Goal: Complete application form

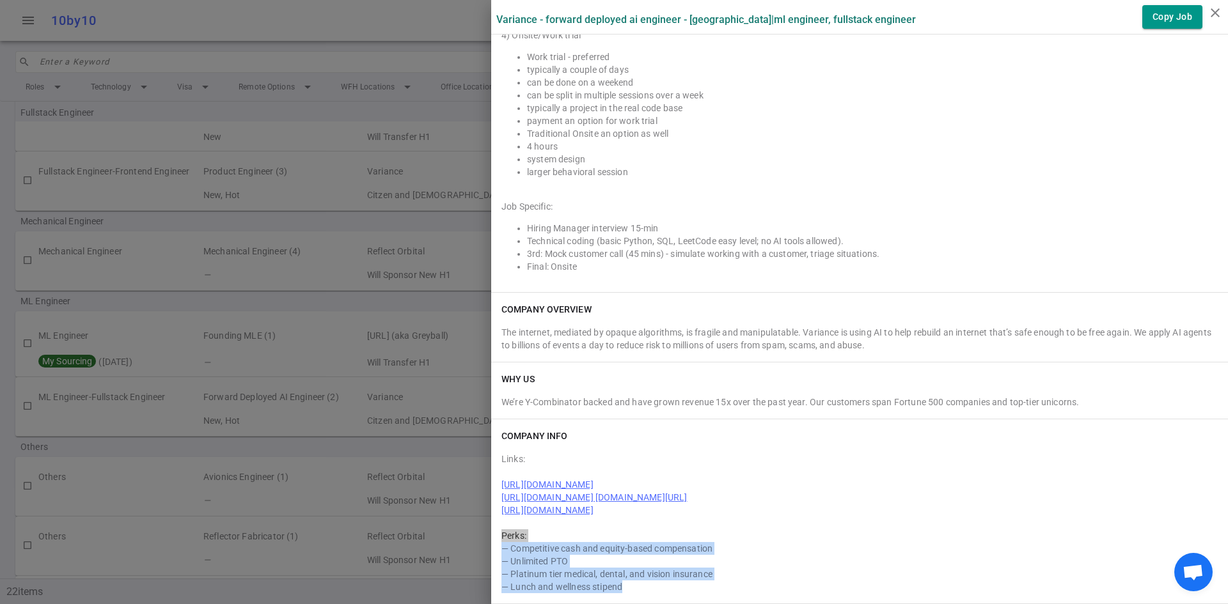
scroll to position [1133, 0]
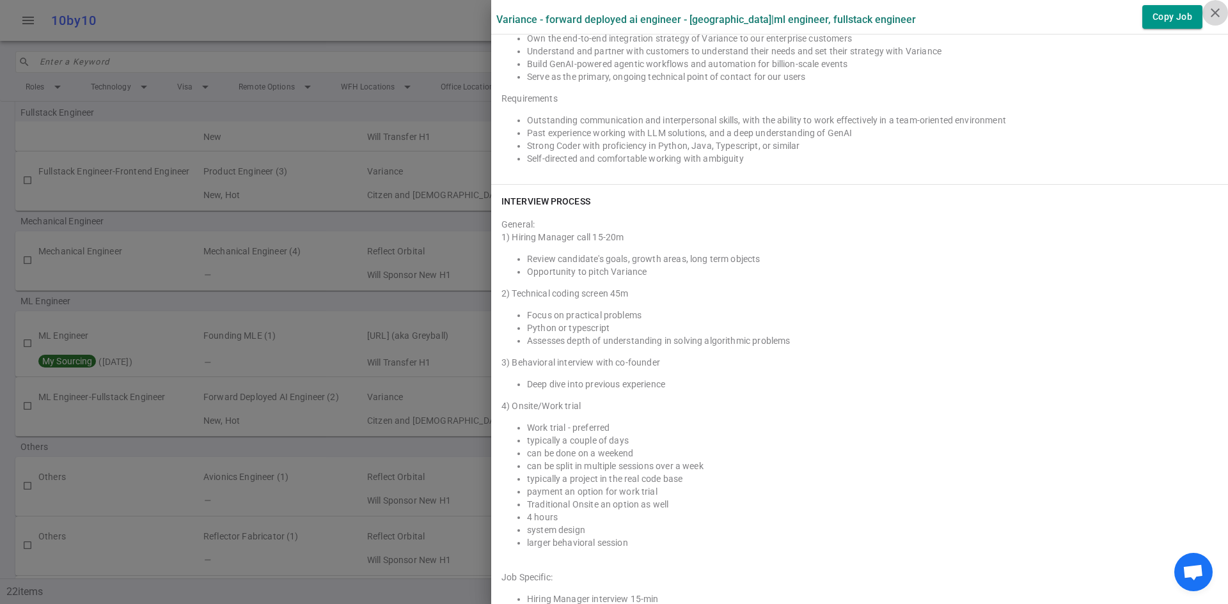
drag, startPoint x: 1214, startPoint y: 12, endPoint x: 1187, endPoint y: 18, distance: 28.1
click at [1215, 12] on icon "close" at bounding box center [1214, 12] width 15 height 15
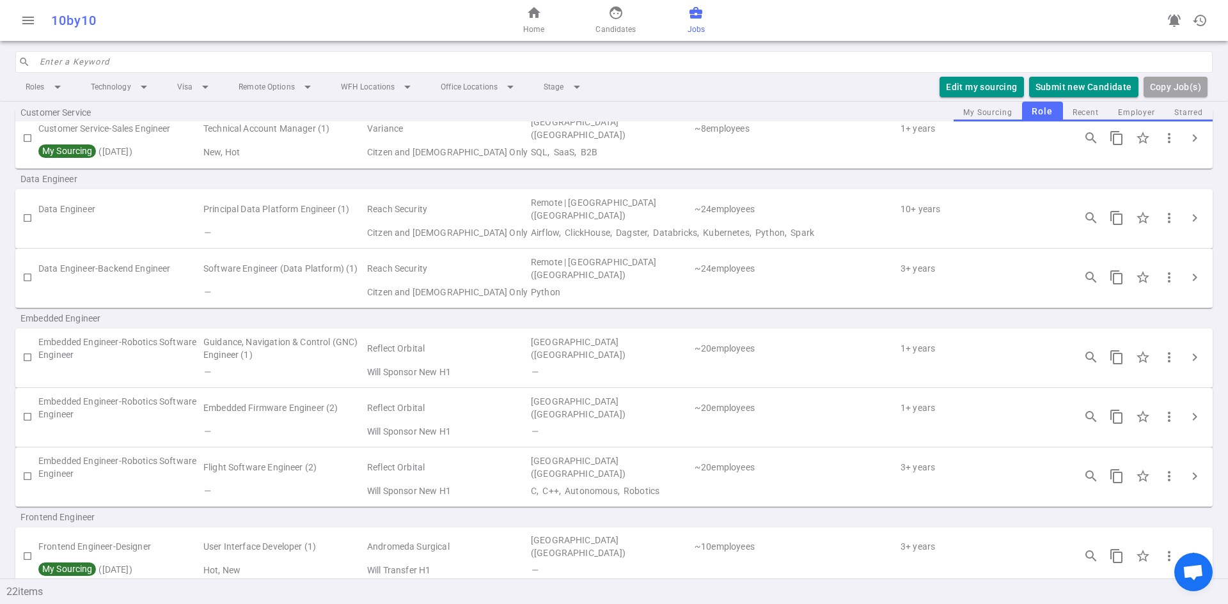
scroll to position [0, 0]
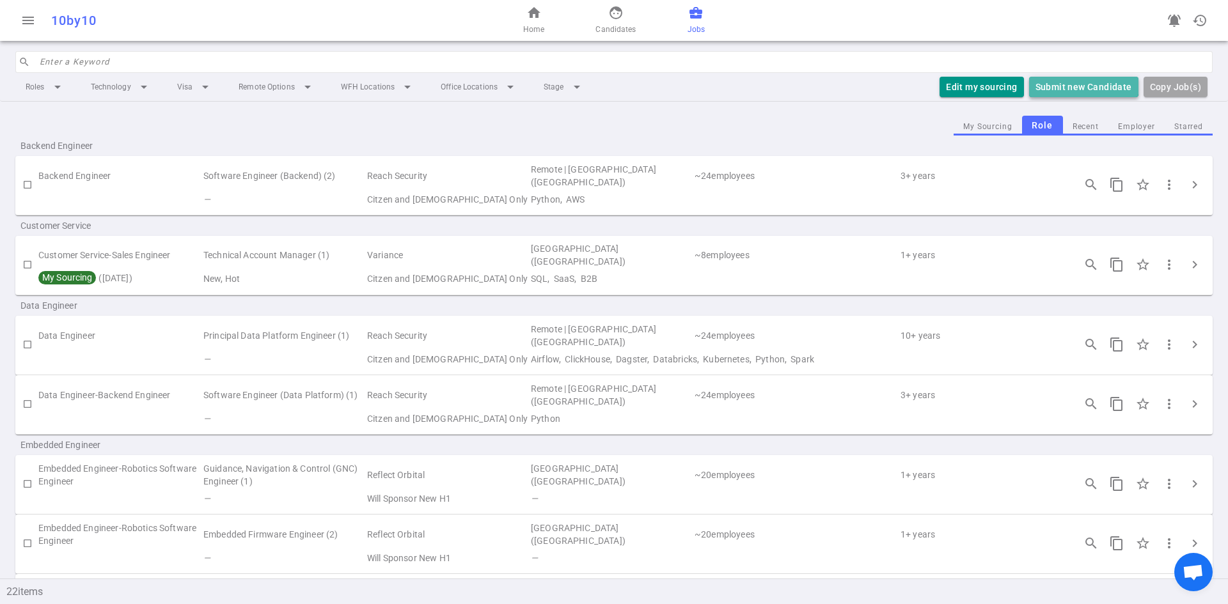
click at [1070, 80] on button "Submit new Candidate" at bounding box center [1083, 87] width 109 height 21
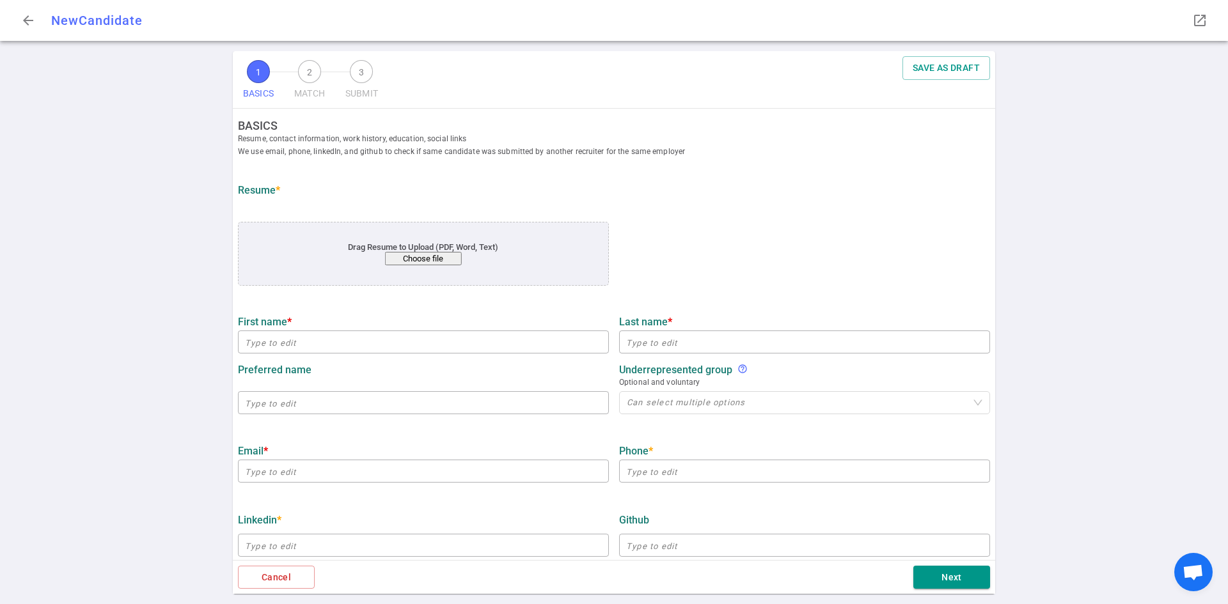
click at [413, 252] on div "Drag Resume to Upload (PDF, Word, Text) Choose file" at bounding box center [423, 253] width 295 height 23
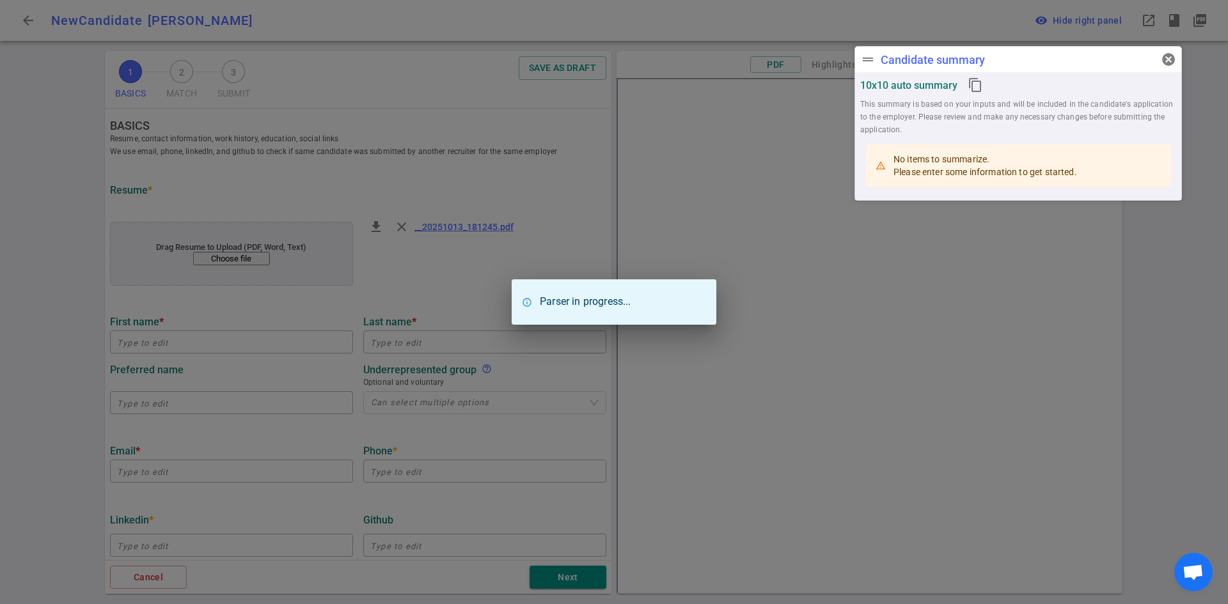
type input "[PERSON_NAME]"
type input "[EMAIL_ADDRESS][DOMAIN_NAME]"
type input "[PHONE_NUMBER]"
type input "Stealth Mode"
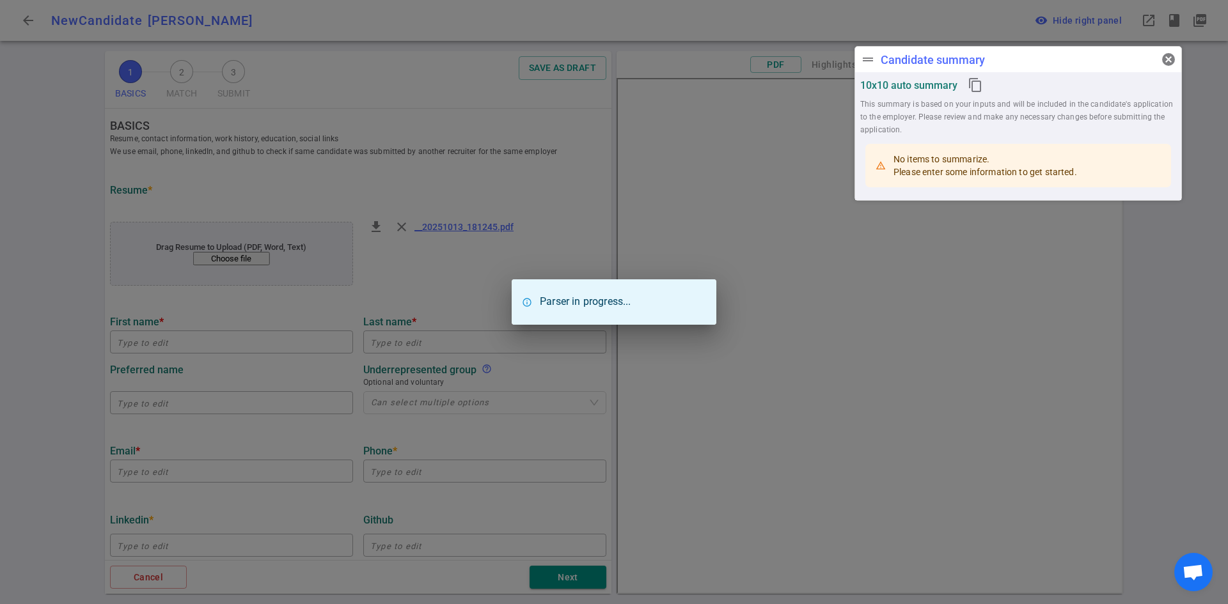
type textarea "Senior Software Engineer"
type input "6.5"
type input "[GEOGRAPHIC_DATA][US_STATE] Usc"
type input "Databases"
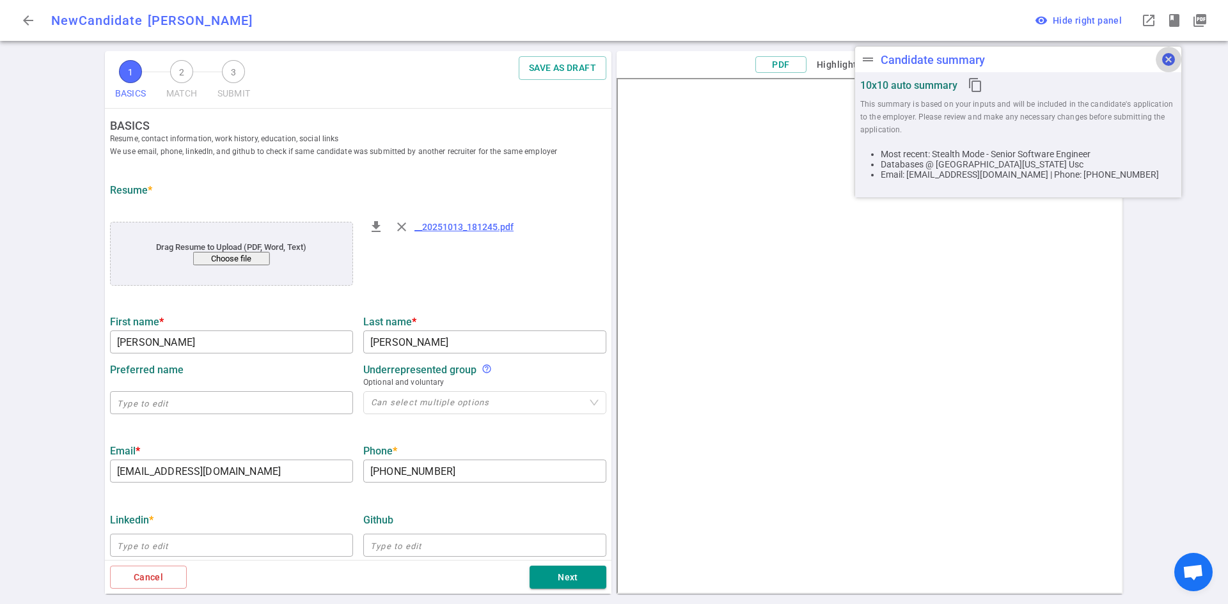
click at [1174, 67] on button "cancel" at bounding box center [1168, 60] width 26 height 26
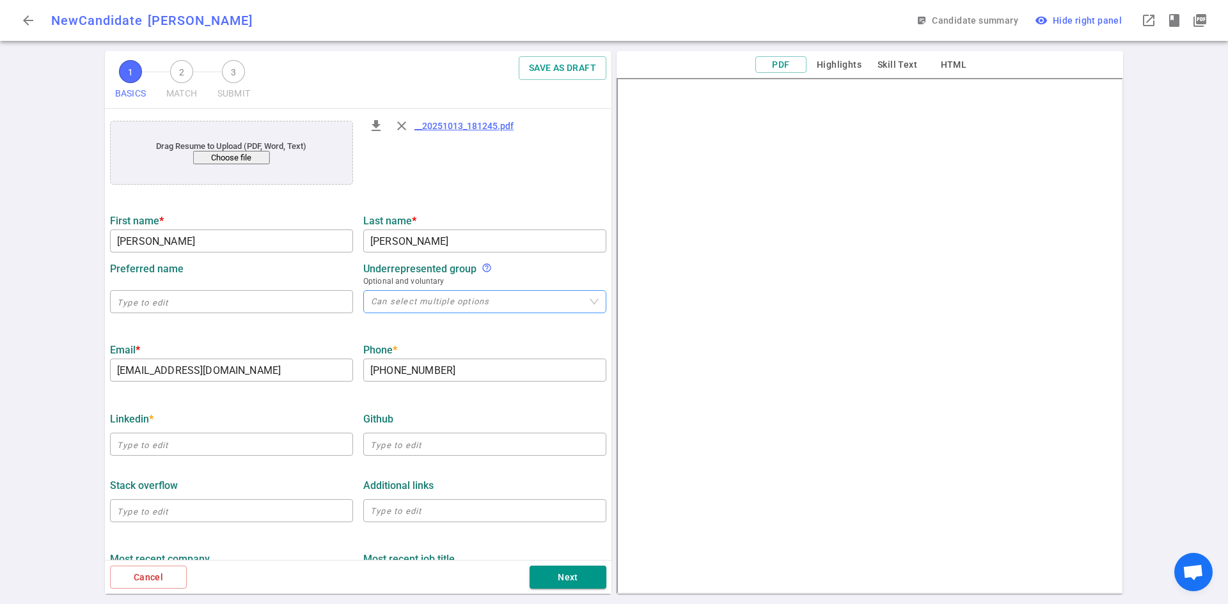
scroll to position [128, 0]
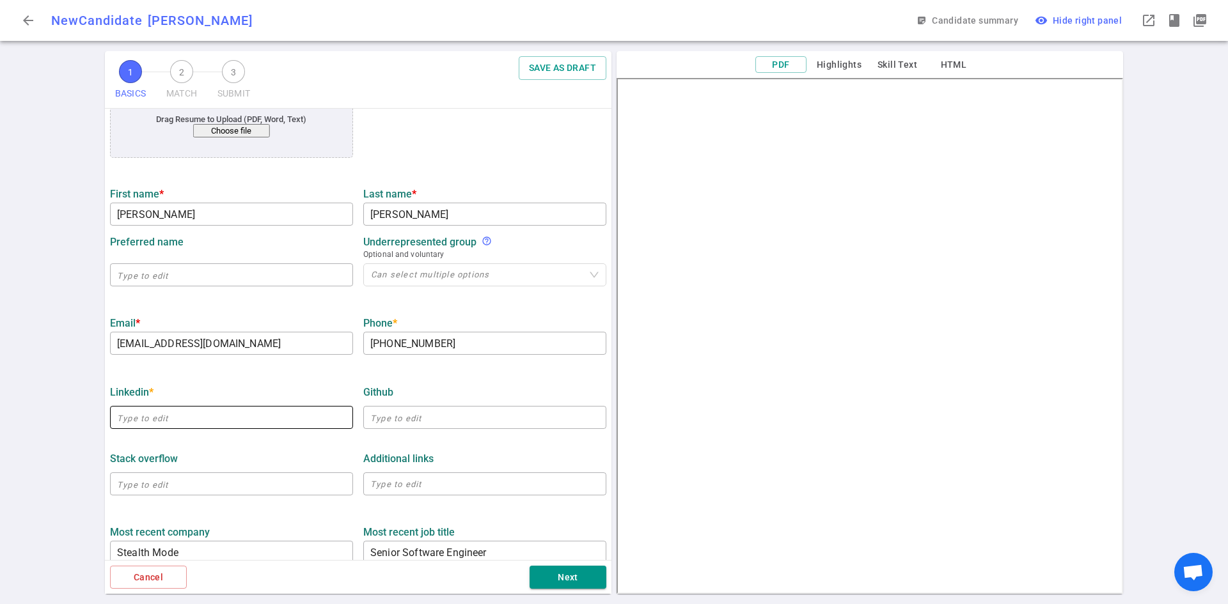
click at [159, 426] on input "text" at bounding box center [231, 417] width 243 height 20
paste input "[URL][DOMAIN_NAME][PERSON_NAME]"
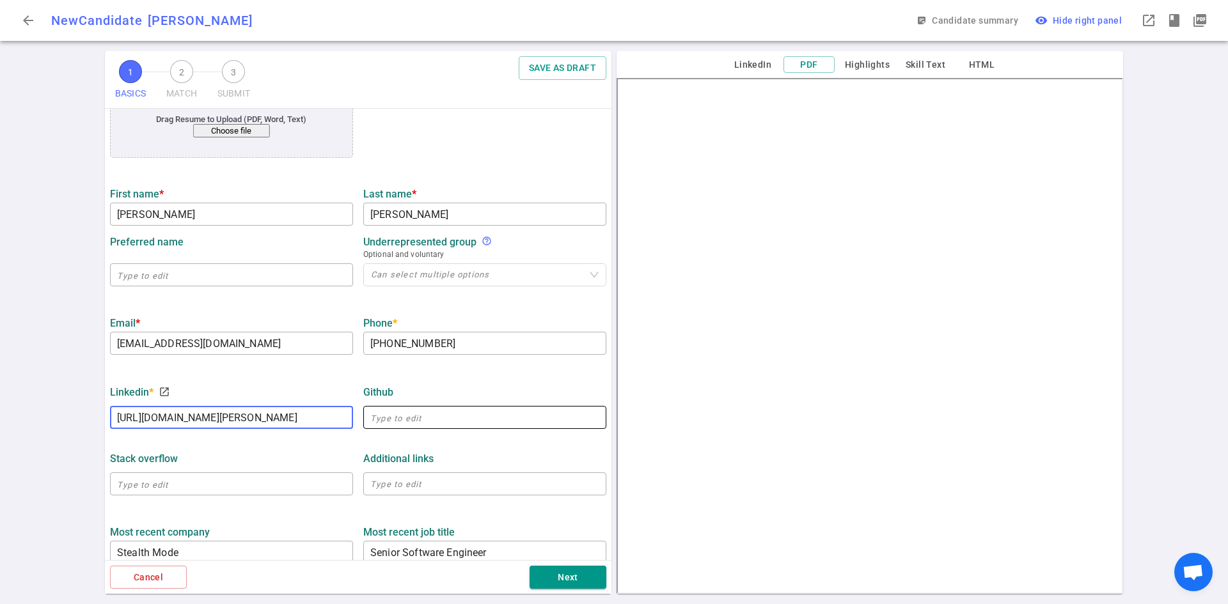
click at [388, 425] on input "text" at bounding box center [484, 417] width 243 height 20
type input "[URL][DOMAIN_NAME][PERSON_NAME]"
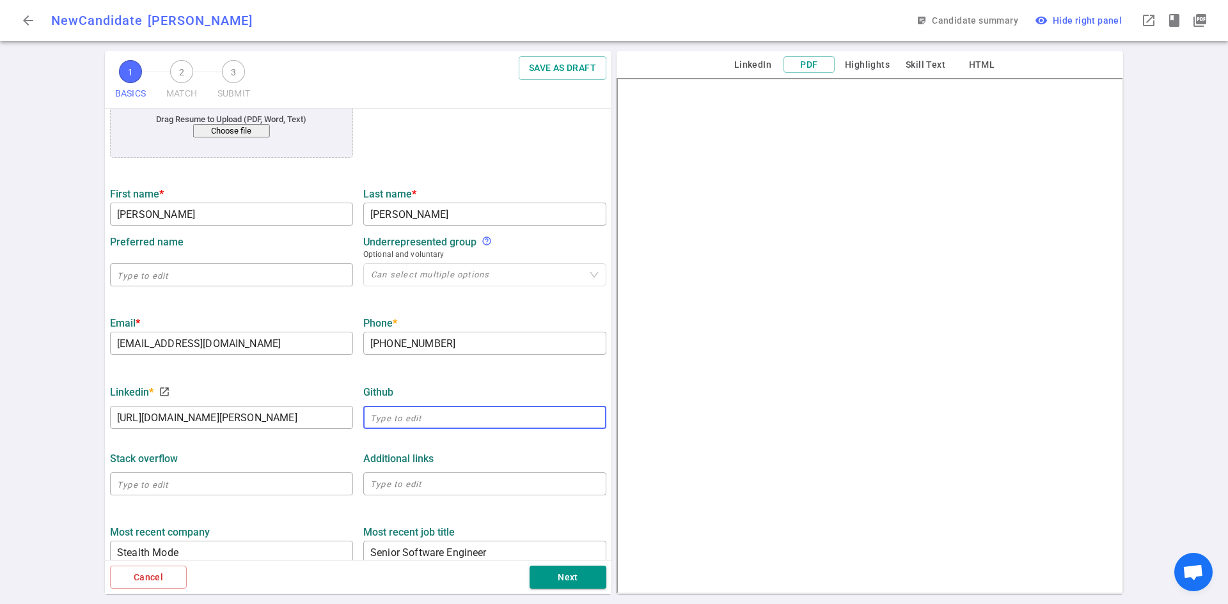
scroll to position [0, 0]
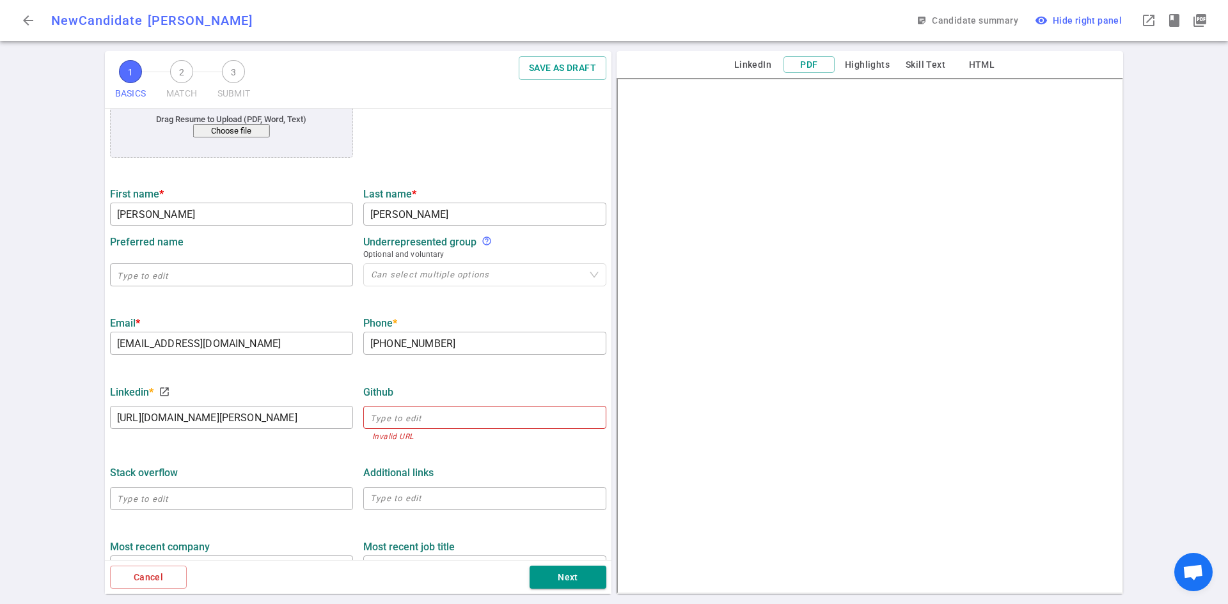
click at [327, 513] on ul "BASICS Resume, contact information, work history, education, social links We us…" at bounding box center [358, 438] width 506 height 915
click at [306, 458] on div "Stack Overflow ​ Additional links x ​" at bounding box center [358, 484] width 506 height 66
click at [278, 428] on input "[URL][DOMAIN_NAME][PERSON_NAME]" at bounding box center [231, 417] width 243 height 20
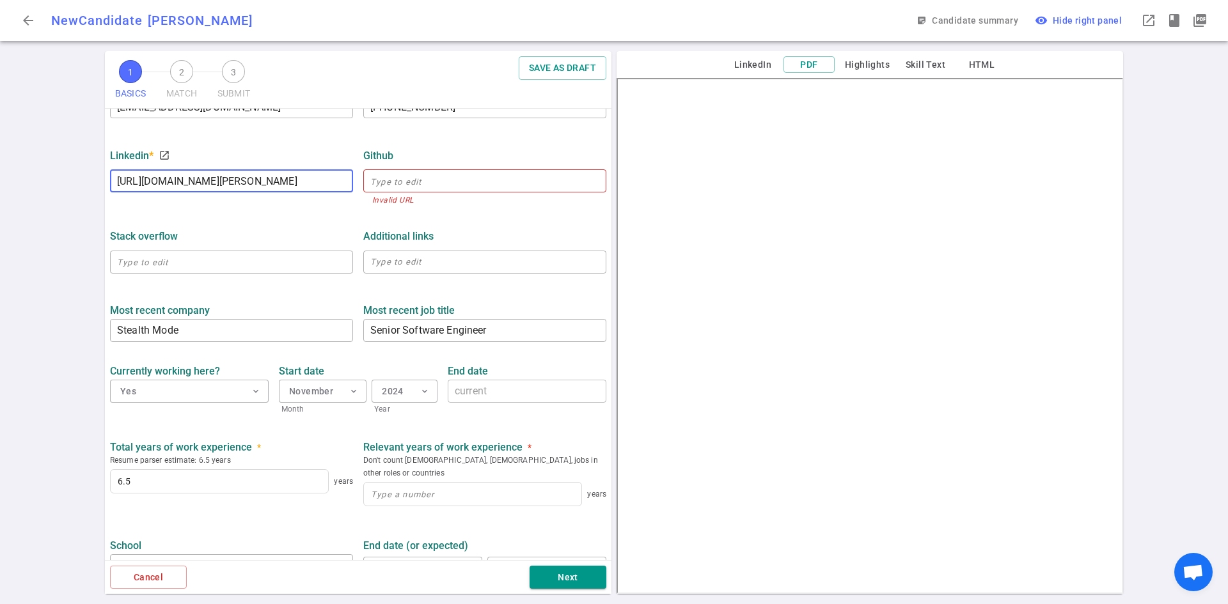
scroll to position [384, 0]
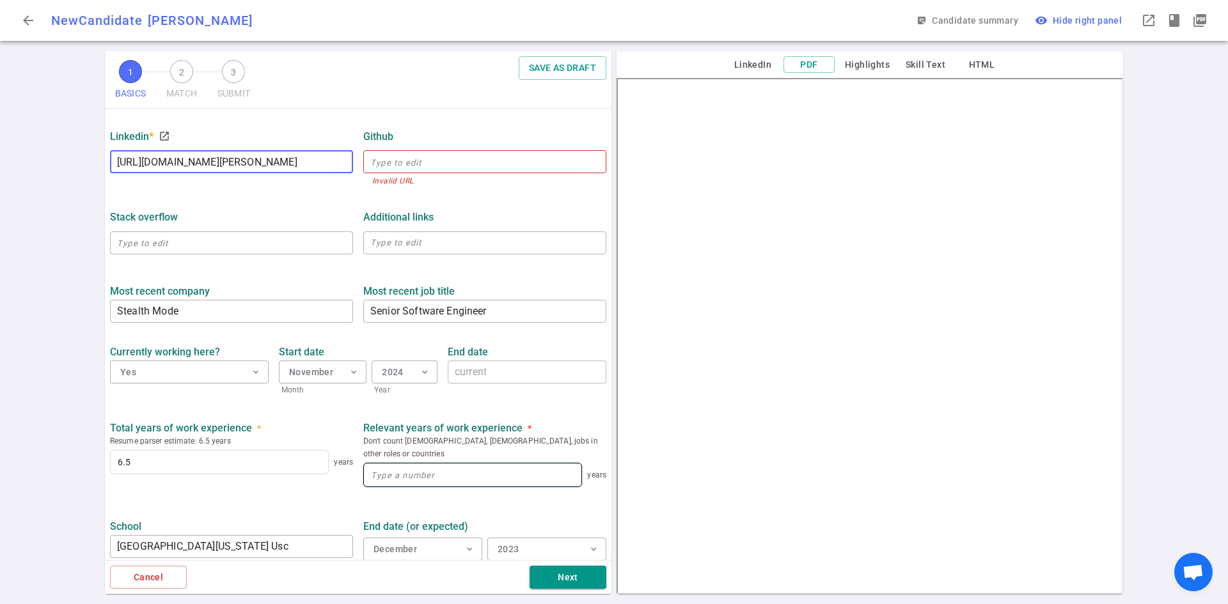
click at [448, 464] on input at bounding box center [472, 475] width 217 height 23
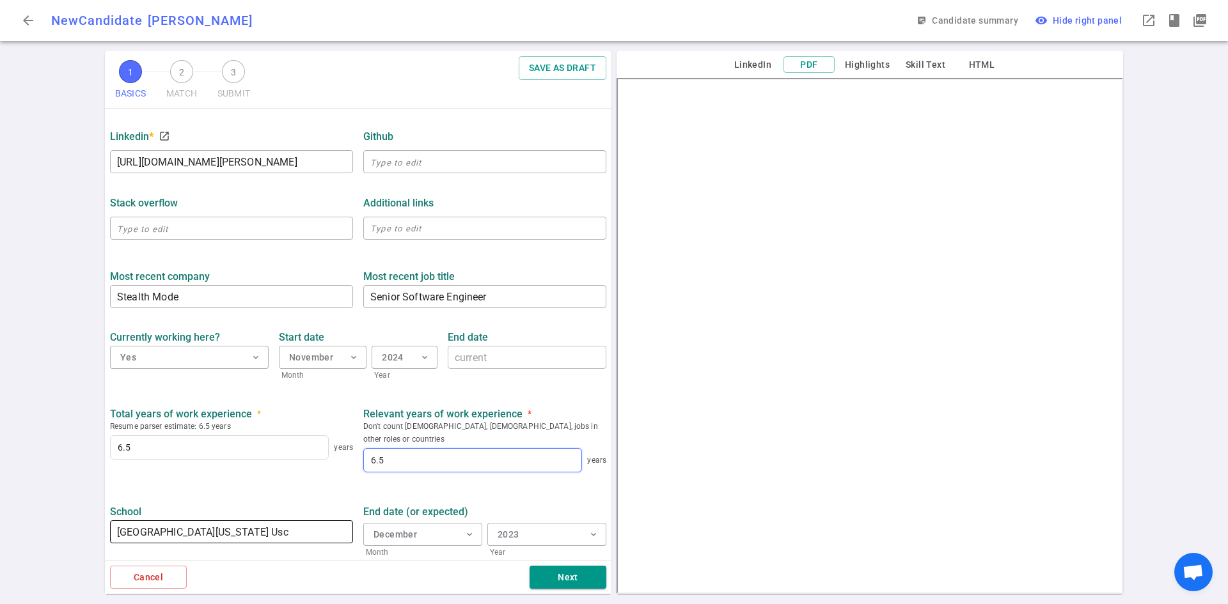
type input "6.5"
drag, startPoint x: 308, startPoint y: 519, endPoint x: 272, endPoint y: 516, distance: 35.3
click at [272, 522] on input "[GEOGRAPHIC_DATA][US_STATE] Usc" at bounding box center [231, 532] width 243 height 20
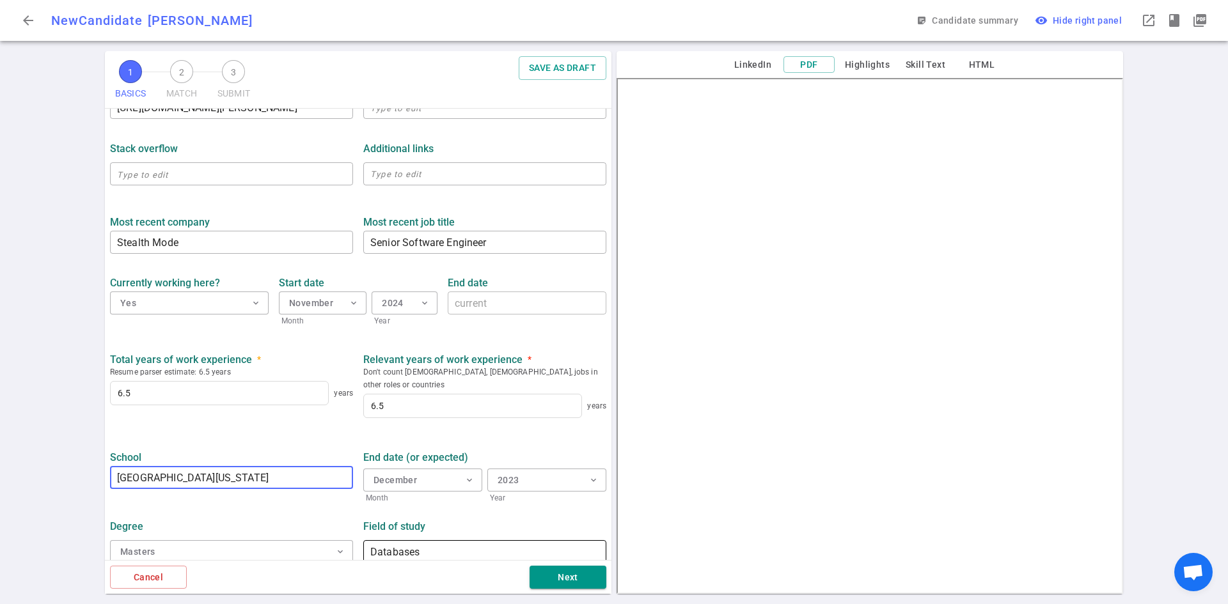
type input "[GEOGRAPHIC_DATA][US_STATE]"
drag, startPoint x: 455, startPoint y: 540, endPoint x: 352, endPoint y: 536, distance: 103.7
click at [352, 536] on div "Degree Masters expand_more Field of study Databases ​" at bounding box center [358, 537] width 506 height 66
type input "c"
type input "Computer Science"
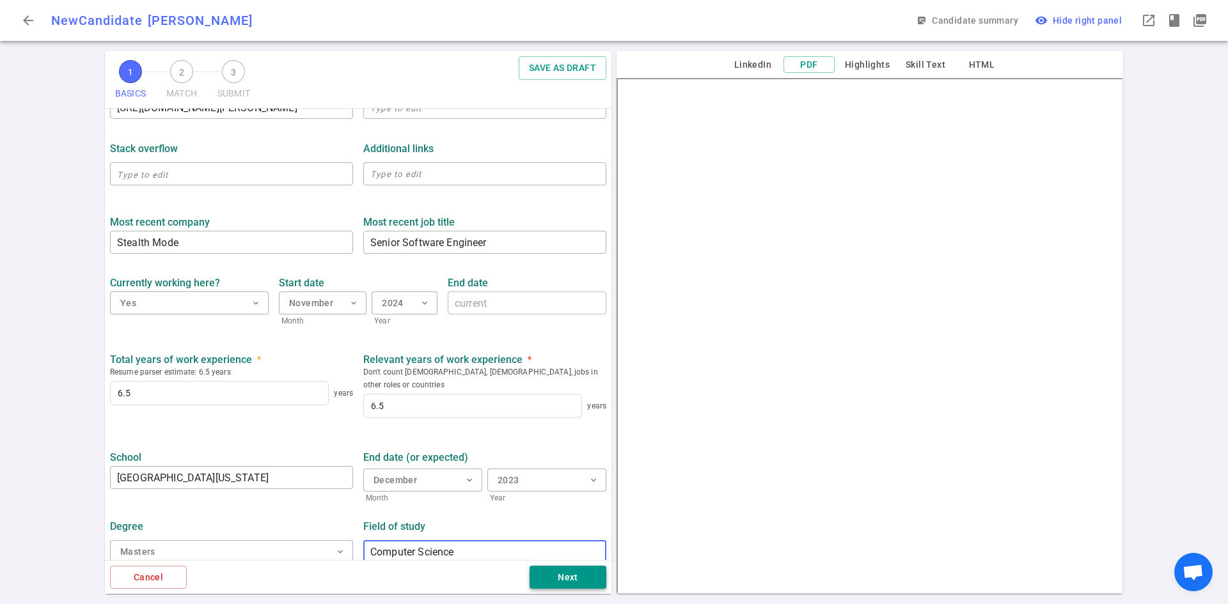
click at [565, 574] on button "Next" at bounding box center [567, 578] width 77 height 24
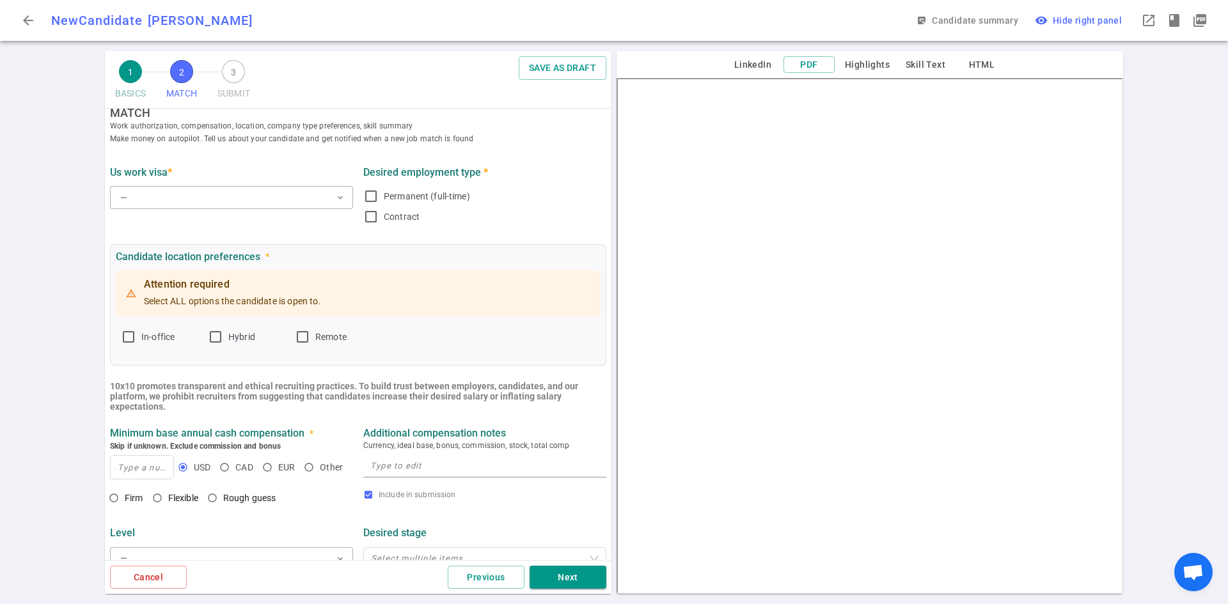
scroll to position [0, 0]
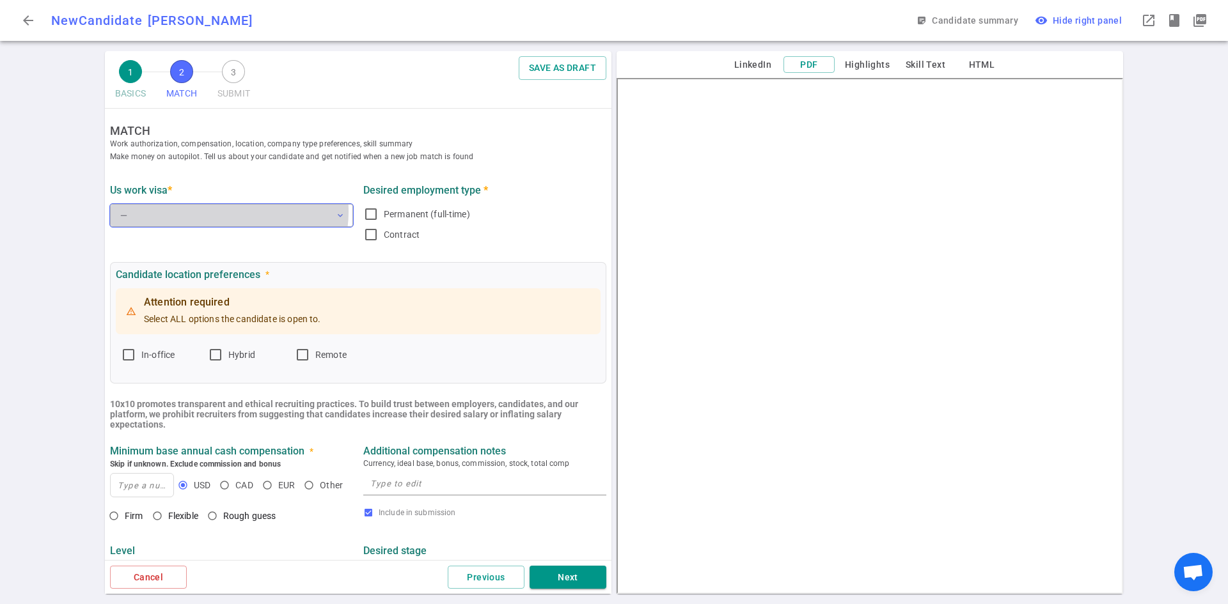
click at [223, 212] on button "— expand_more" at bounding box center [231, 215] width 243 height 23
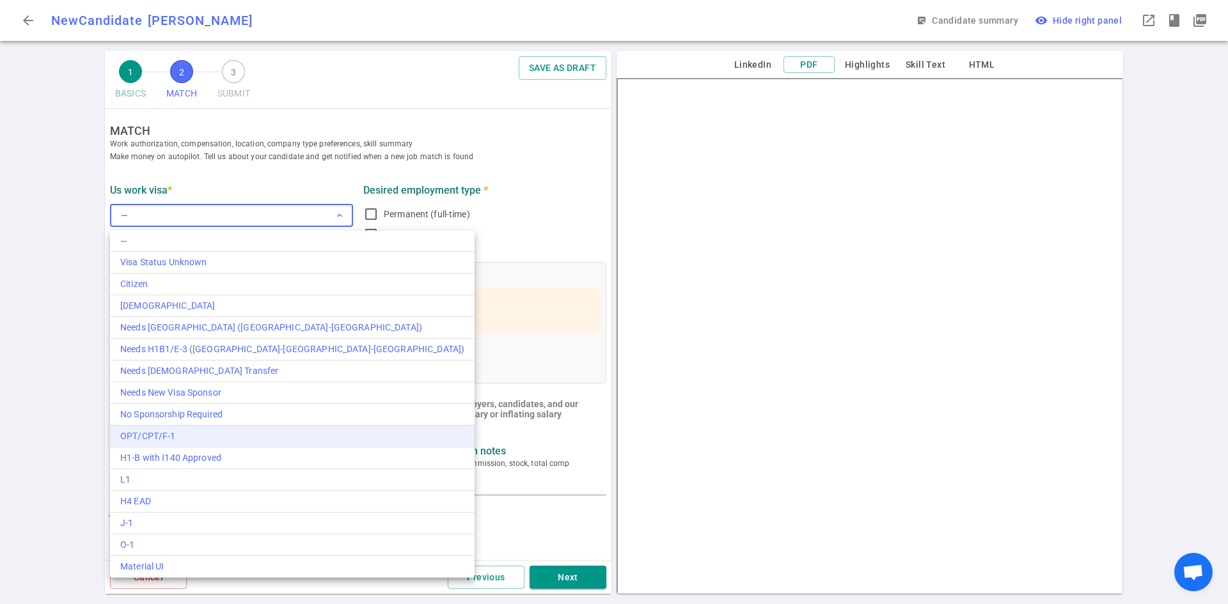
click at [169, 444] on li "OPT/CPT/F-1" at bounding box center [292, 437] width 364 height 22
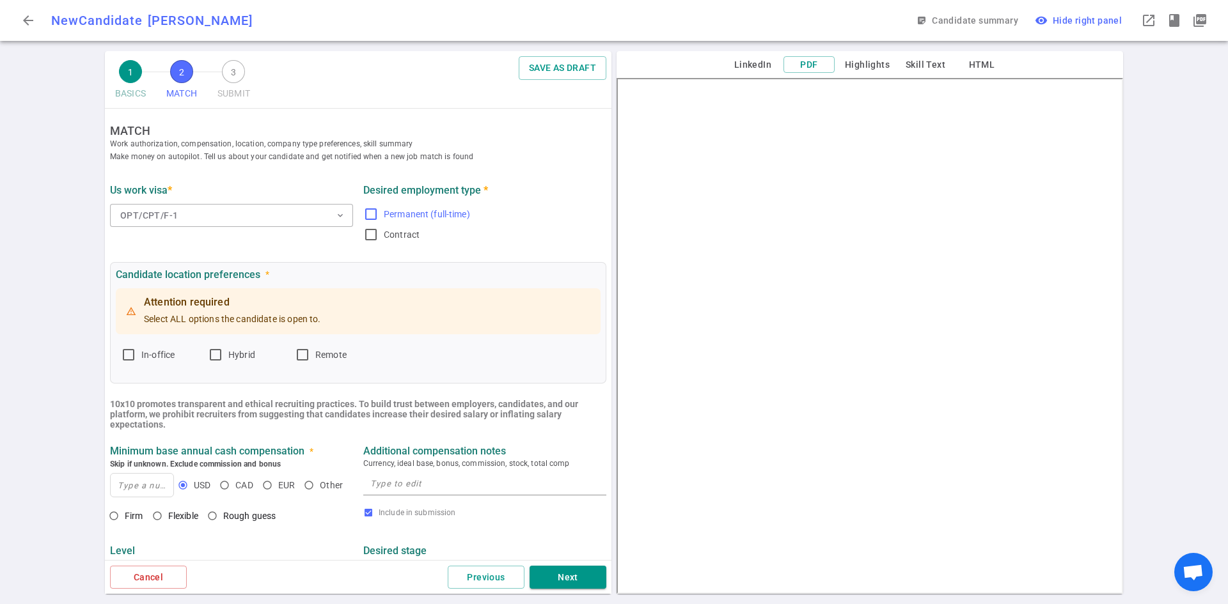
click at [384, 215] on span "Permanent (full-time)" at bounding box center [427, 214] width 86 height 10
click at [378, 215] on input "Permanent (full-time)" at bounding box center [370, 214] width 15 height 15
checkbox input "true"
click at [126, 359] on input "In-office" at bounding box center [128, 354] width 15 height 15
checkbox input "true"
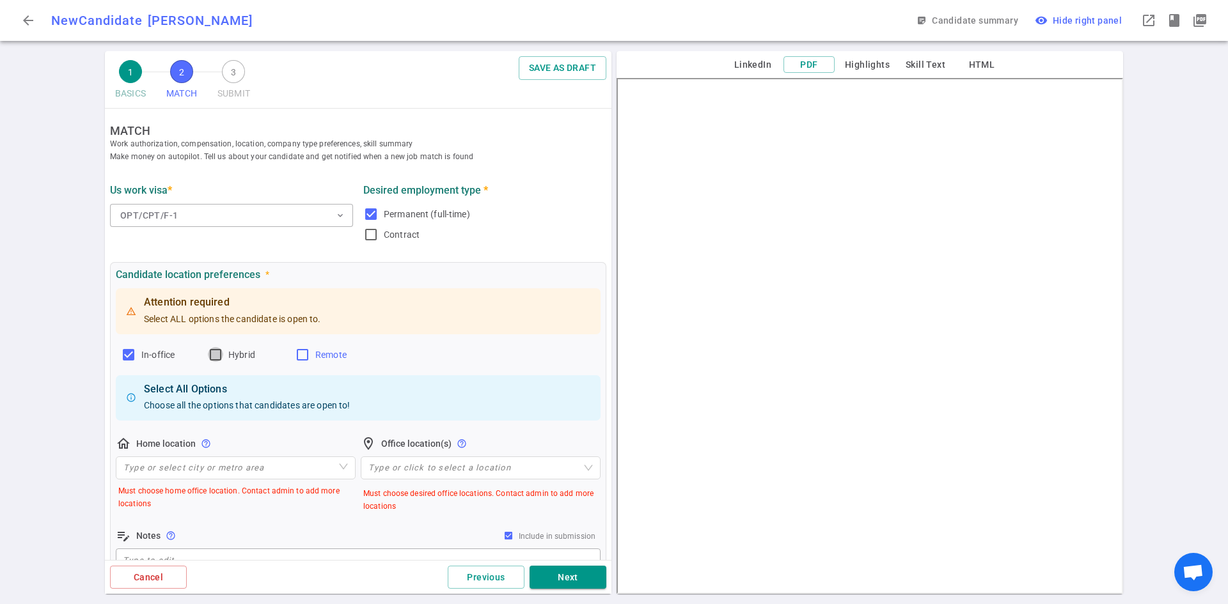
drag, startPoint x: 220, startPoint y: 357, endPoint x: 317, endPoint y: 351, distance: 97.4
click at [228, 356] on label "Hybrid" at bounding box center [246, 355] width 77 height 20
click at [223, 356] on input "Hybrid" at bounding box center [215, 354] width 15 height 15
checkbox input "true"
drag, startPoint x: 304, startPoint y: 353, endPoint x: 434, endPoint y: 364, distance: 130.9
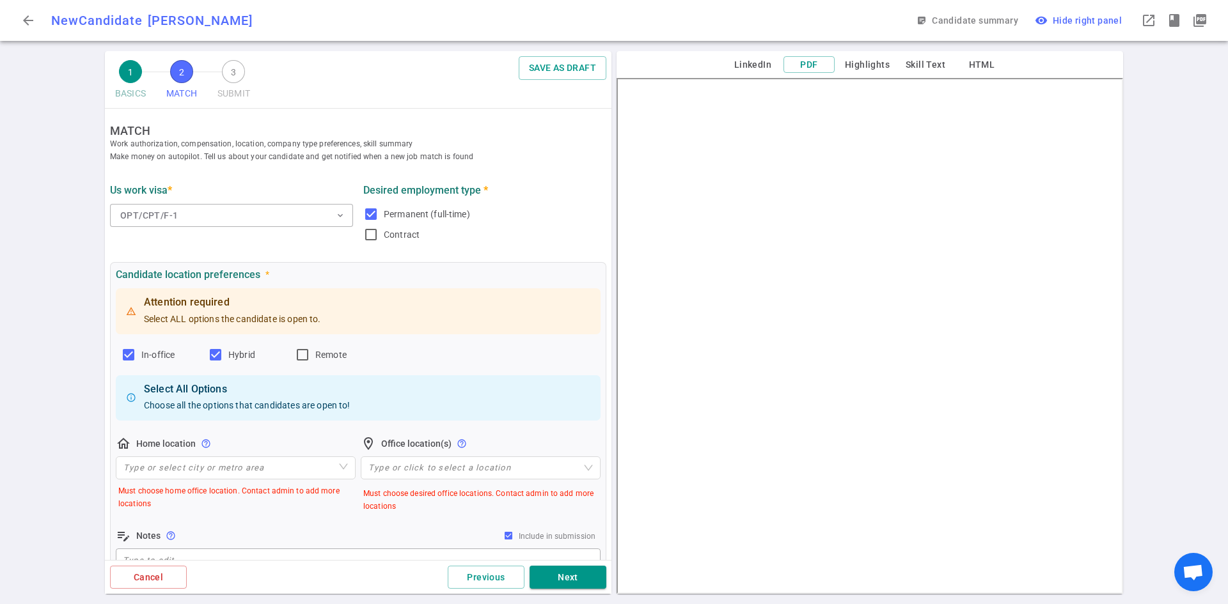
click at [308, 353] on input "Remote" at bounding box center [302, 354] width 15 height 15
checkbox input "true"
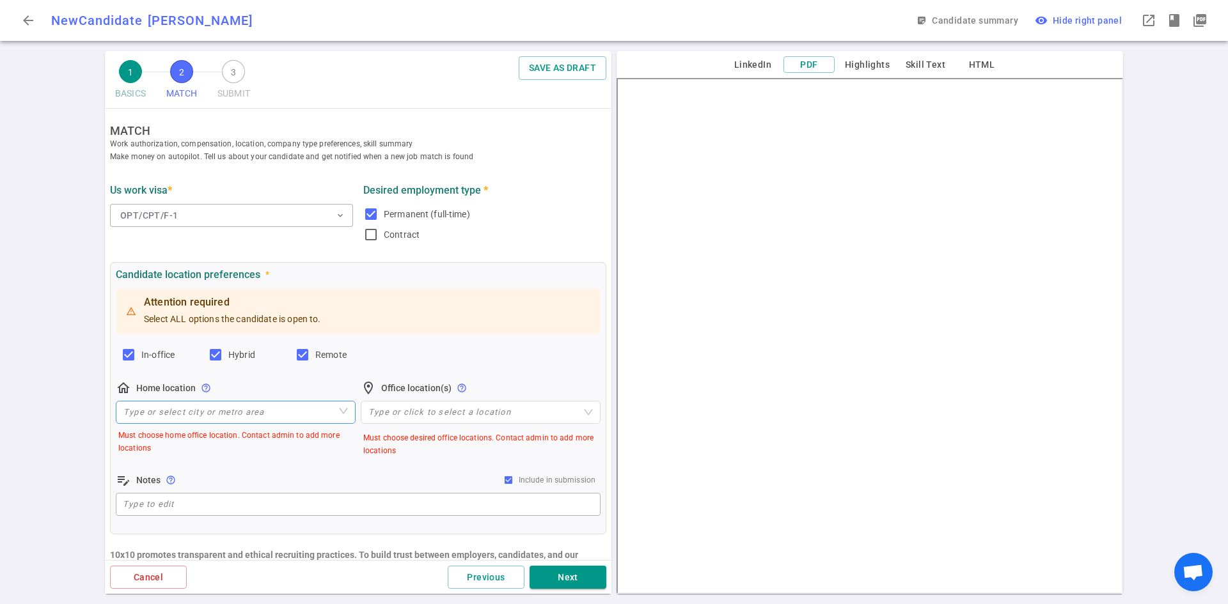
click at [273, 415] on input "search" at bounding box center [235, 413] width 224 height 22
click at [199, 412] on input "search" at bounding box center [235, 413] width 224 height 22
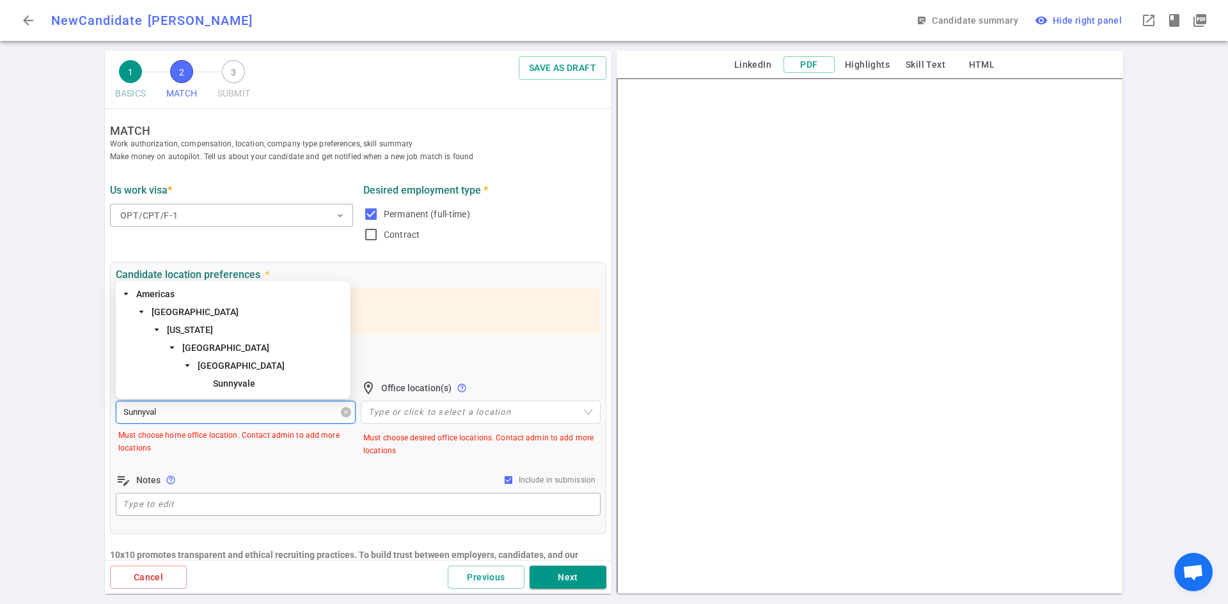
type input "Sunnyvale"
click at [254, 384] on span "Sunnyvale" at bounding box center [278, 383] width 137 height 15
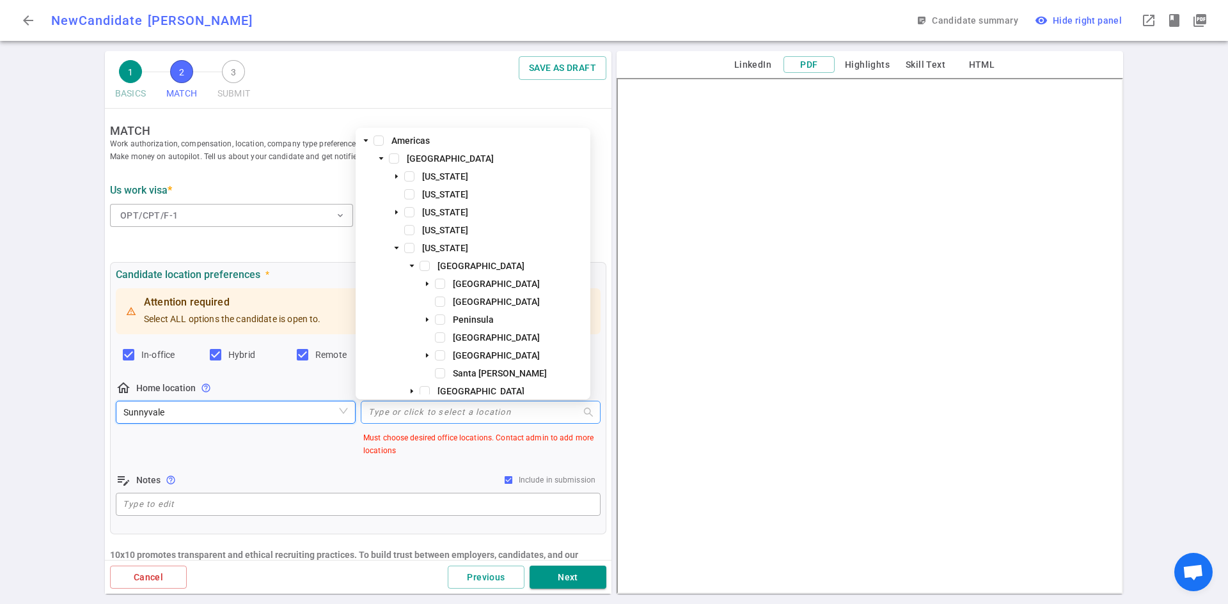
click at [444, 412] on div at bounding box center [473, 412] width 221 height 10
click at [464, 341] on span "[GEOGRAPHIC_DATA]" at bounding box center [496, 337] width 87 height 10
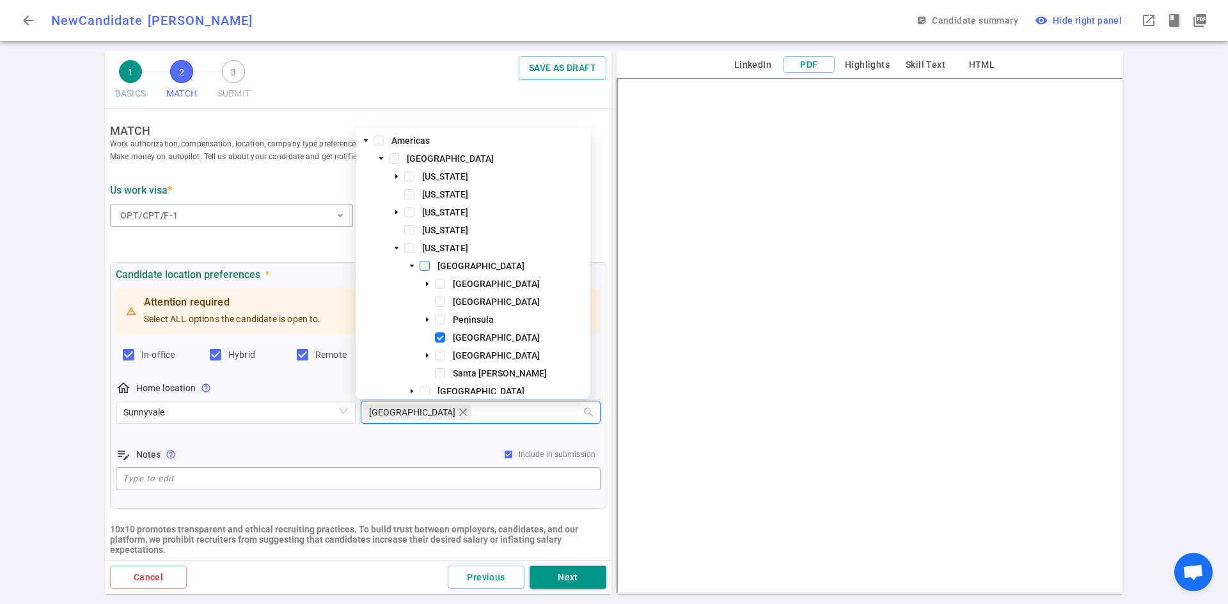
click at [423, 263] on span at bounding box center [424, 266] width 10 height 10
click at [443, 373] on span at bounding box center [440, 373] width 10 height 10
click at [442, 355] on span at bounding box center [440, 355] width 10 height 10
click at [438, 319] on span at bounding box center [440, 320] width 10 height 10
click at [442, 304] on span at bounding box center [440, 302] width 10 height 10
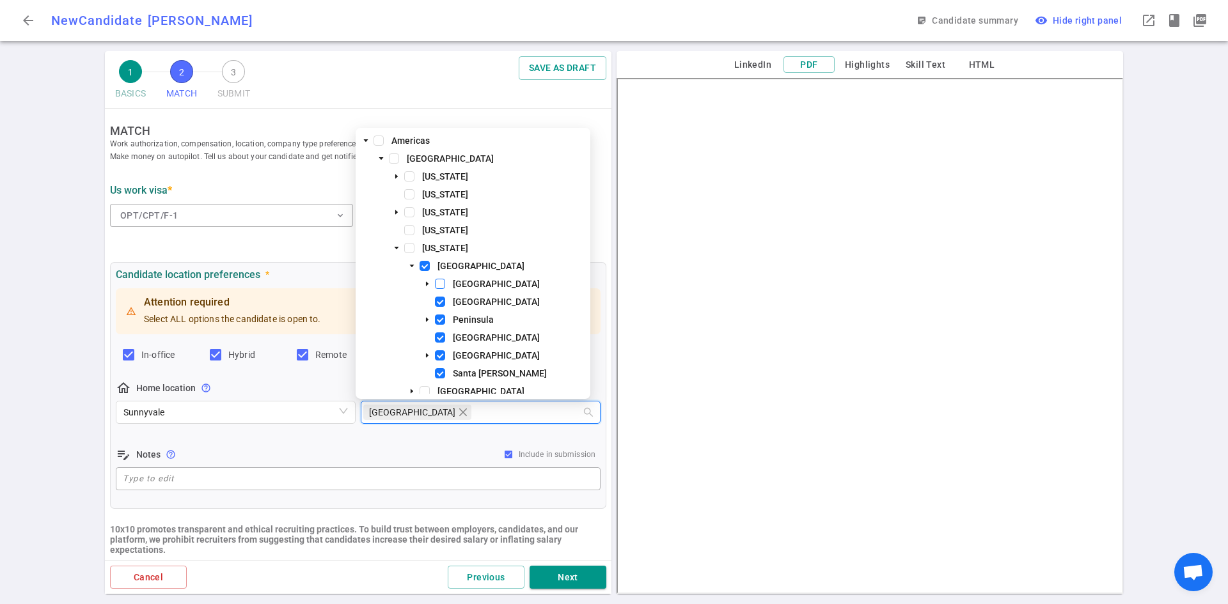
click at [441, 282] on span at bounding box center [440, 284] width 10 height 10
click at [414, 457] on div "edit_note Notes help_outline Include in submission" at bounding box center [358, 454] width 485 height 15
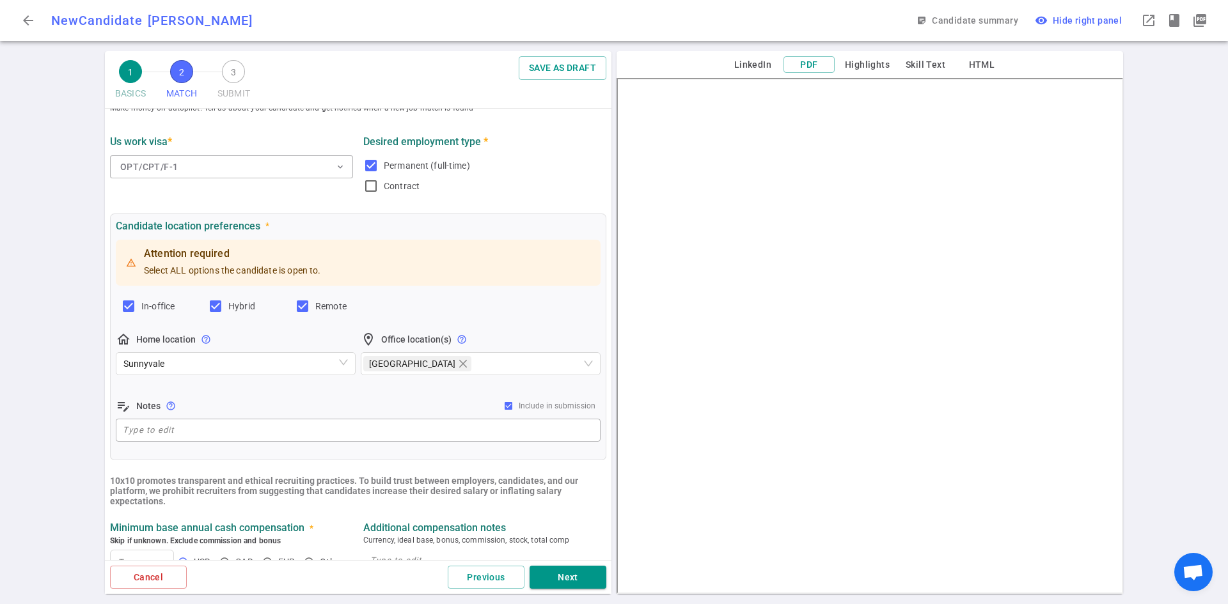
scroll to position [192, 0]
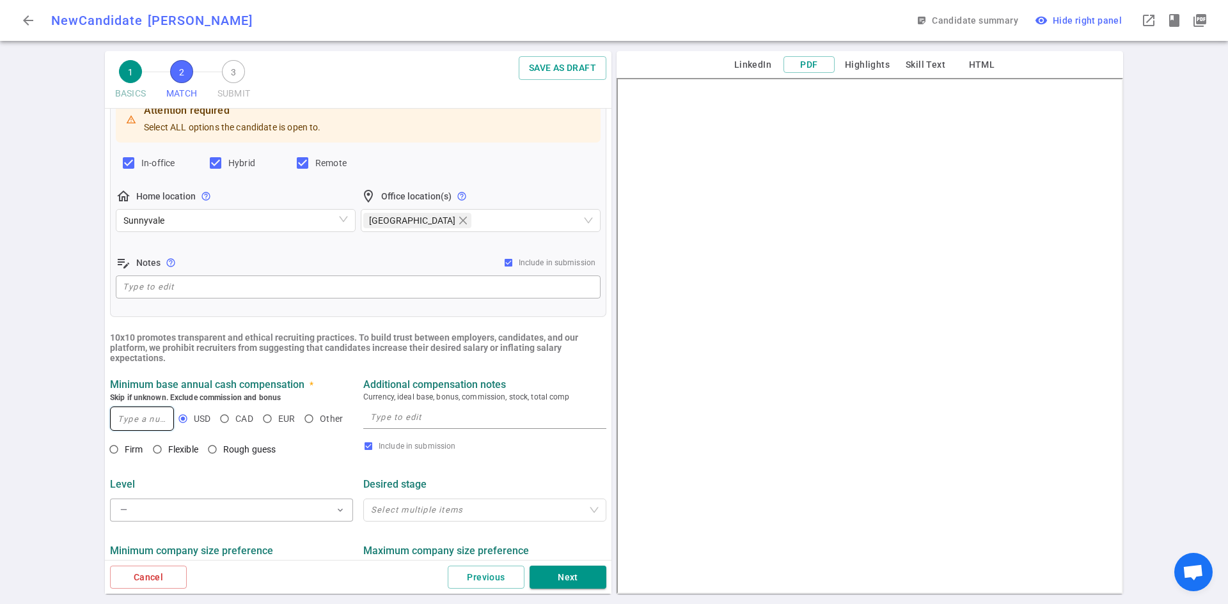
click at [126, 419] on input at bounding box center [142, 418] width 63 height 23
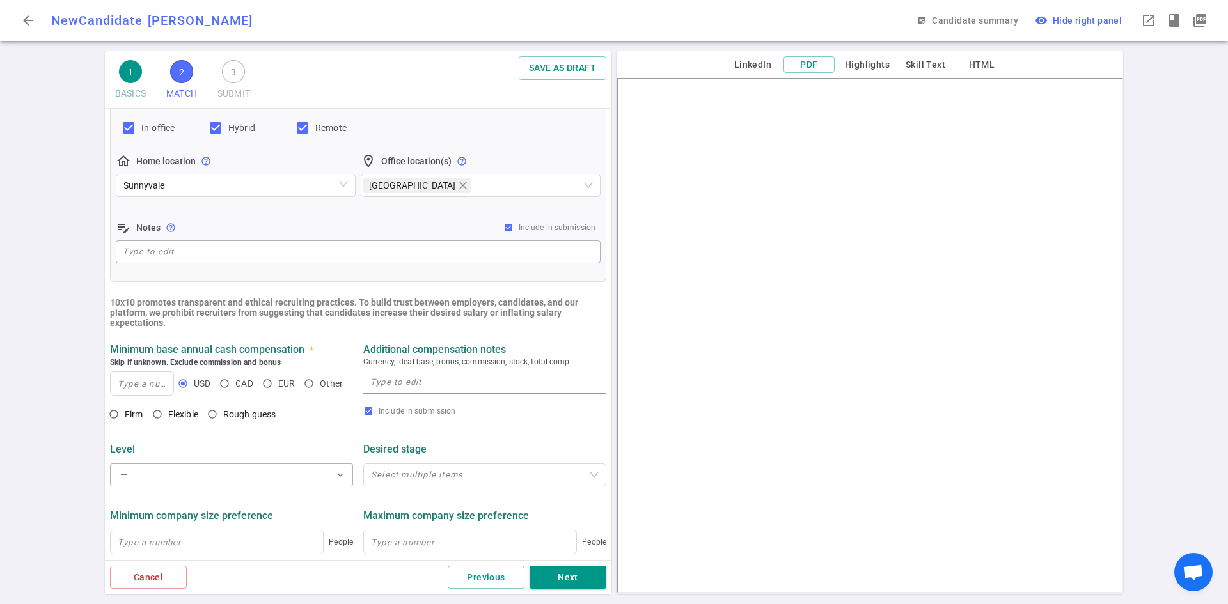
scroll to position [256, 0]
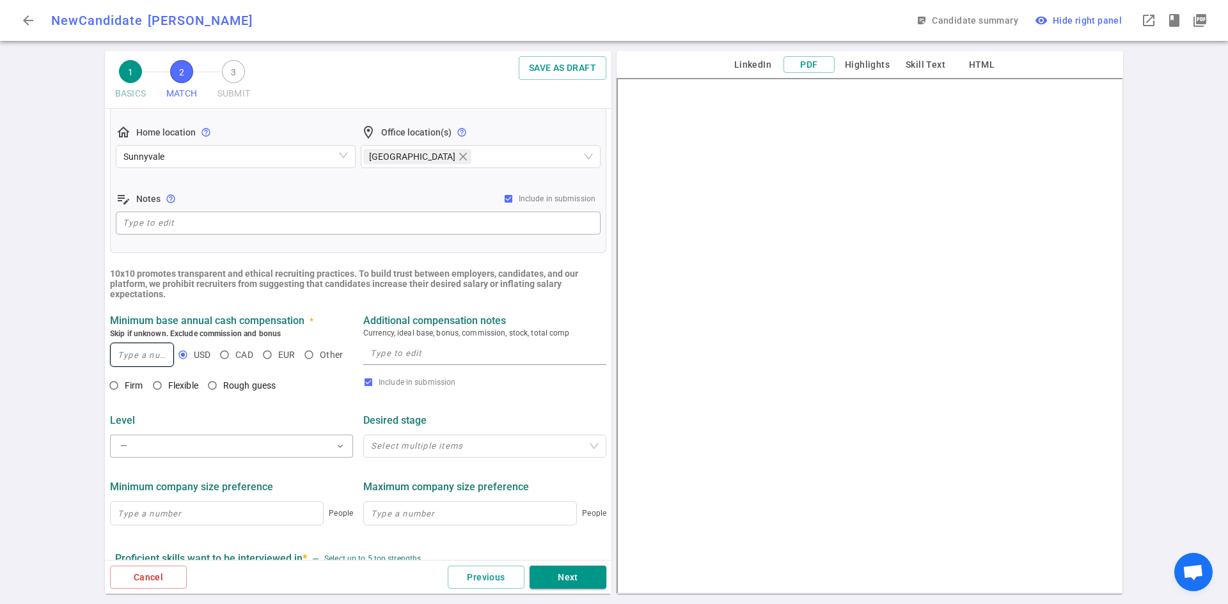
click at [120, 363] on input at bounding box center [142, 354] width 63 height 23
type input "150,000"
click at [428, 360] on textarea at bounding box center [484, 353] width 229 height 15
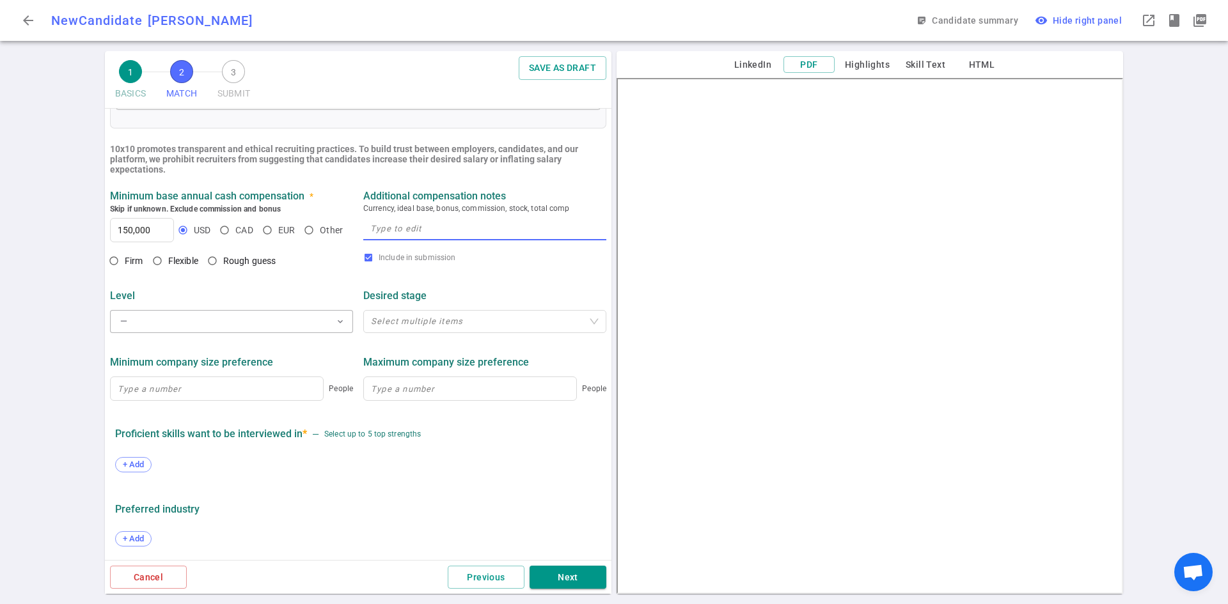
scroll to position [384, 0]
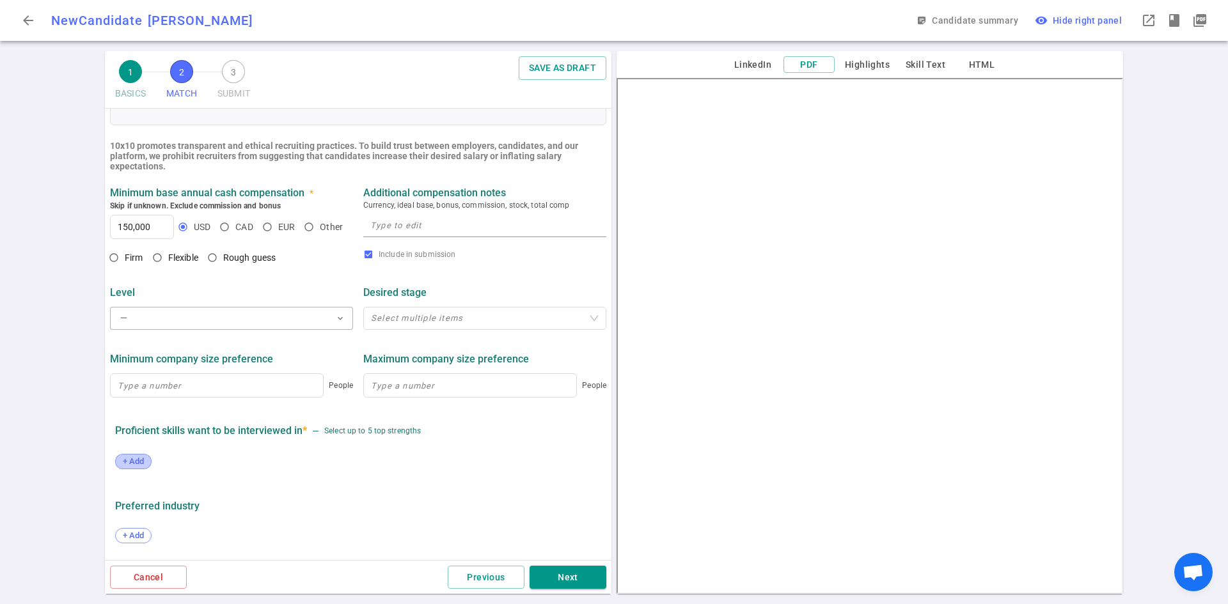
click at [125, 457] on div "+ Add" at bounding box center [133, 461] width 36 height 15
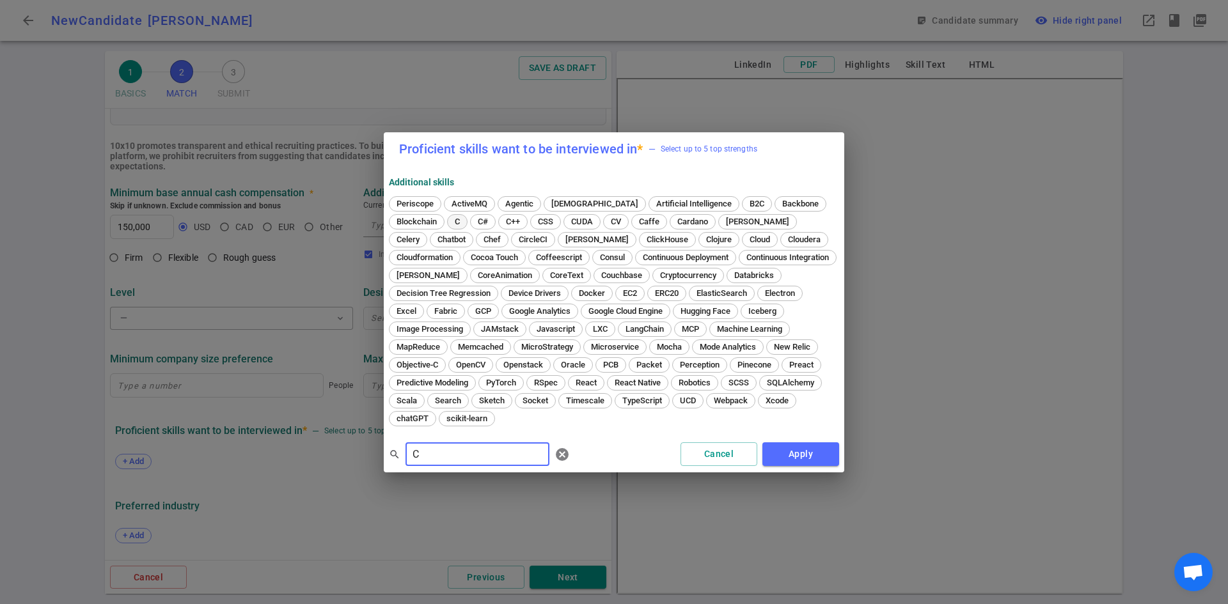
type input "C"
click at [447, 224] on div "C" at bounding box center [457, 221] width 20 height 15
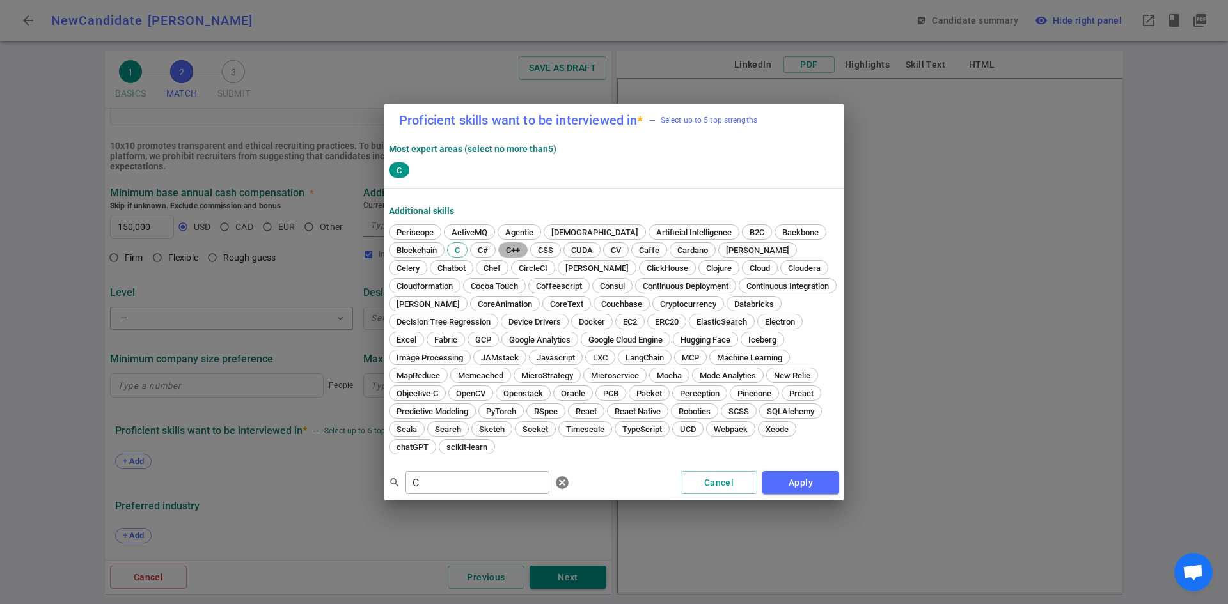
click at [501, 255] on span "C++" at bounding box center [512, 251] width 23 height 10
click at [815, 472] on button "Apply" at bounding box center [800, 483] width 77 height 24
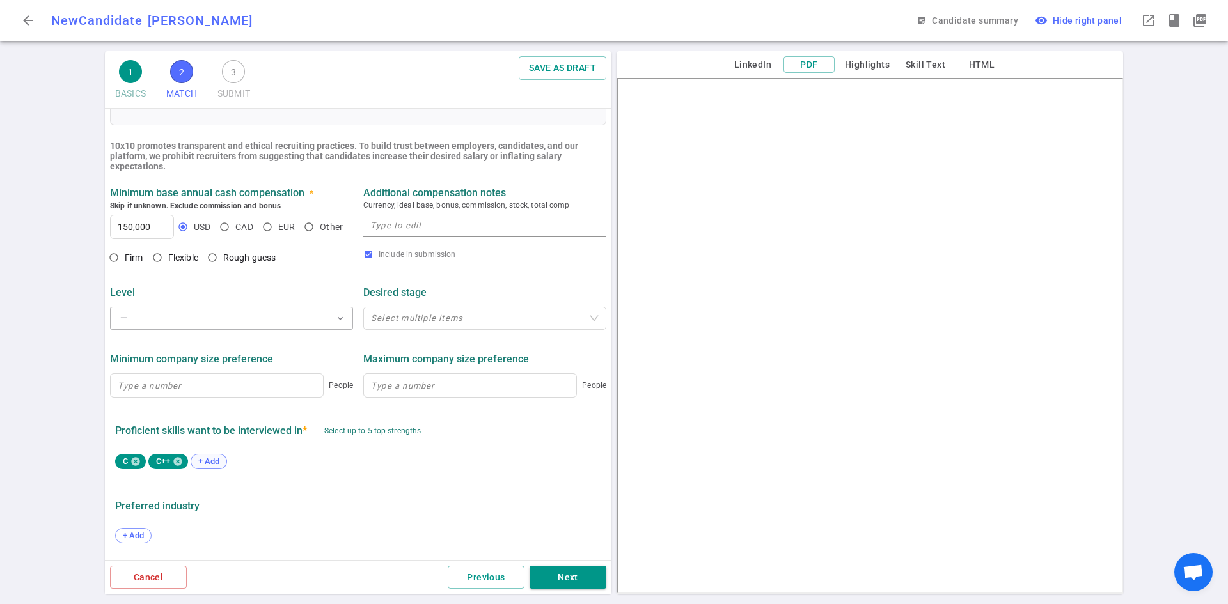
click at [214, 460] on span "+ Add" at bounding box center [209, 462] width 30 height 10
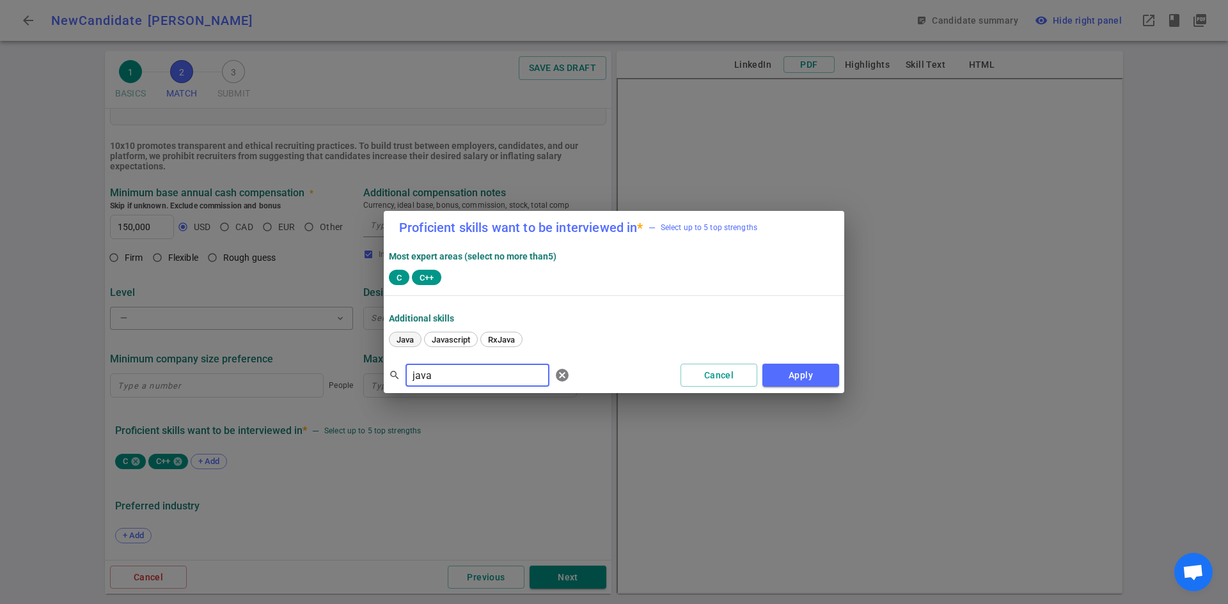
type input "java"
click at [409, 342] on span "Java" at bounding box center [405, 340] width 26 height 10
click at [707, 381] on button "Cancel" at bounding box center [718, 376] width 77 height 24
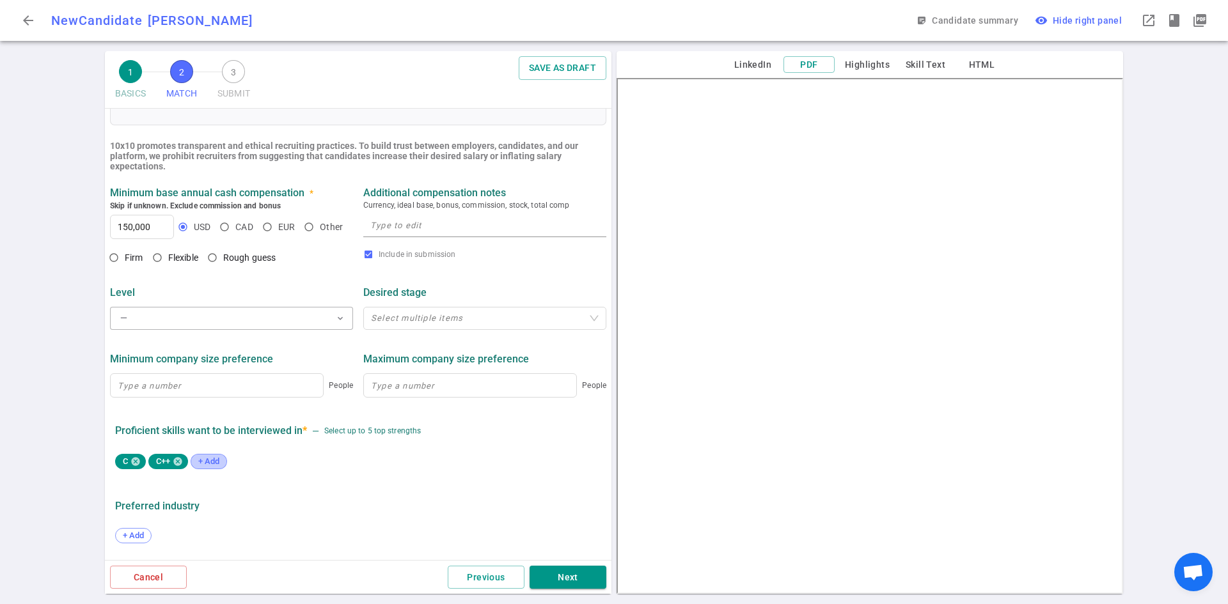
click at [214, 466] on span "+ Add" at bounding box center [209, 462] width 30 height 10
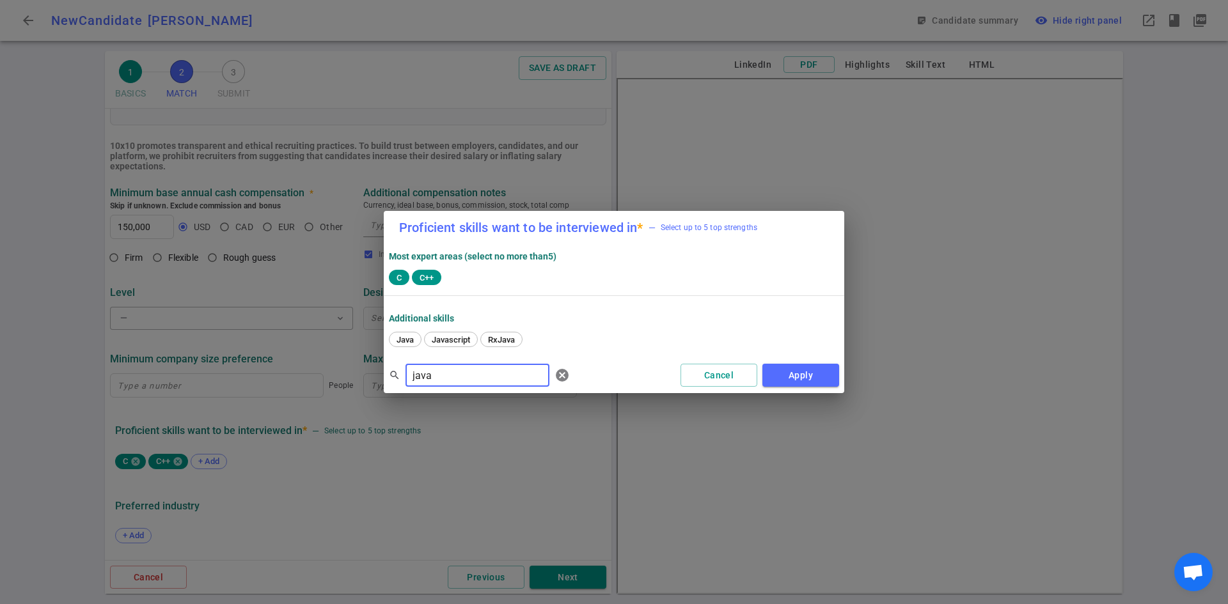
drag, startPoint x: 461, startPoint y: 371, endPoint x: 212, endPoint y: 362, distance: 248.9
click at [213, 363] on div "Proficient skills want to be interviewed in * — Select up to 5 top strengths Mo…" at bounding box center [614, 302] width 1228 height 604
type input "python"
click at [412, 344] on span "Python" at bounding box center [409, 340] width 34 height 10
click at [804, 369] on button "Apply" at bounding box center [800, 376] width 77 height 24
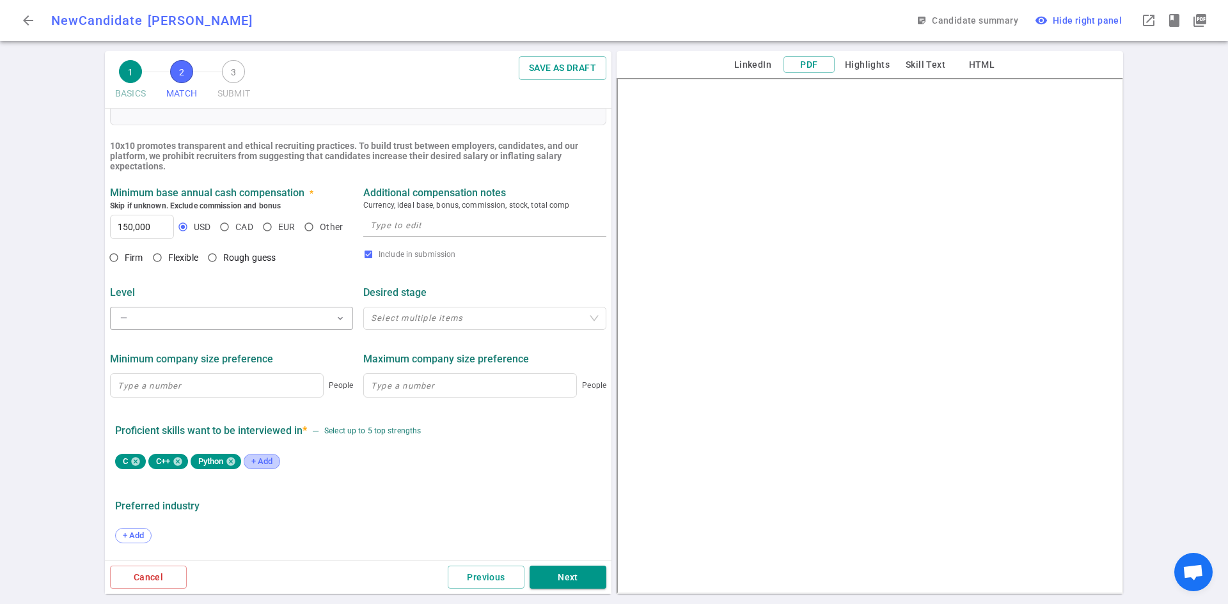
click at [265, 469] on div "+ Add" at bounding box center [262, 461] width 36 height 15
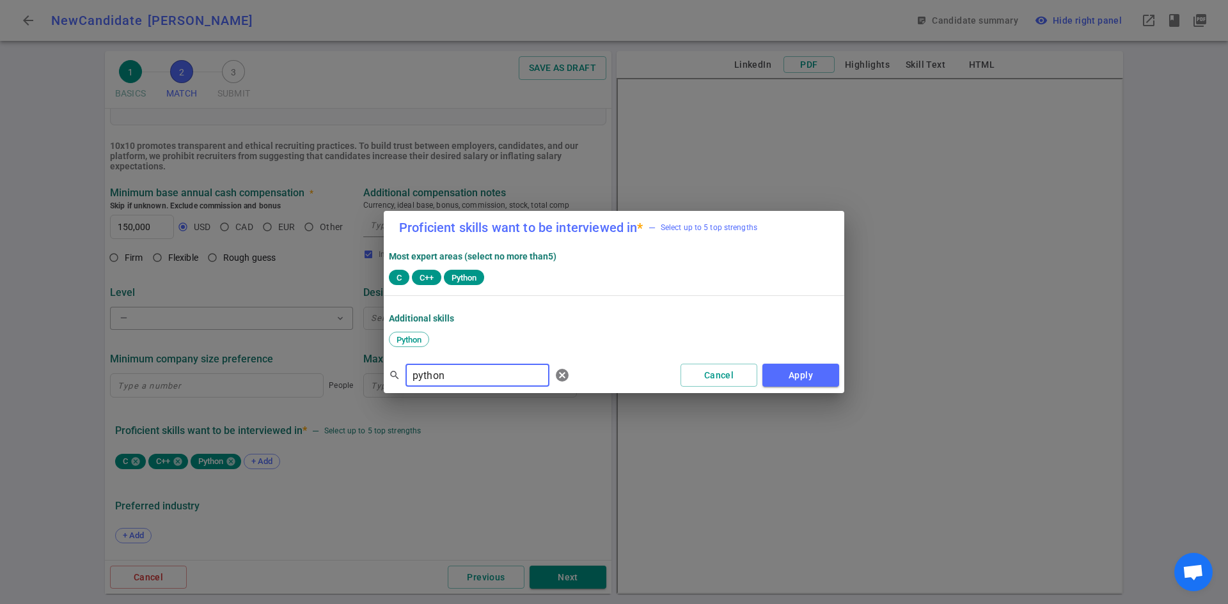
drag, startPoint x: 455, startPoint y: 371, endPoint x: 287, endPoint y: 384, distance: 168.0
click at [287, 384] on div "Proficient skills want to be interviewed in * — Select up to 5 top strengths Mo…" at bounding box center [614, 302] width 1228 height 604
type input "java"
click at [403, 341] on span "Java" at bounding box center [405, 340] width 26 height 10
drag, startPoint x: 466, startPoint y: 384, endPoint x: 378, endPoint y: 386, distance: 88.2
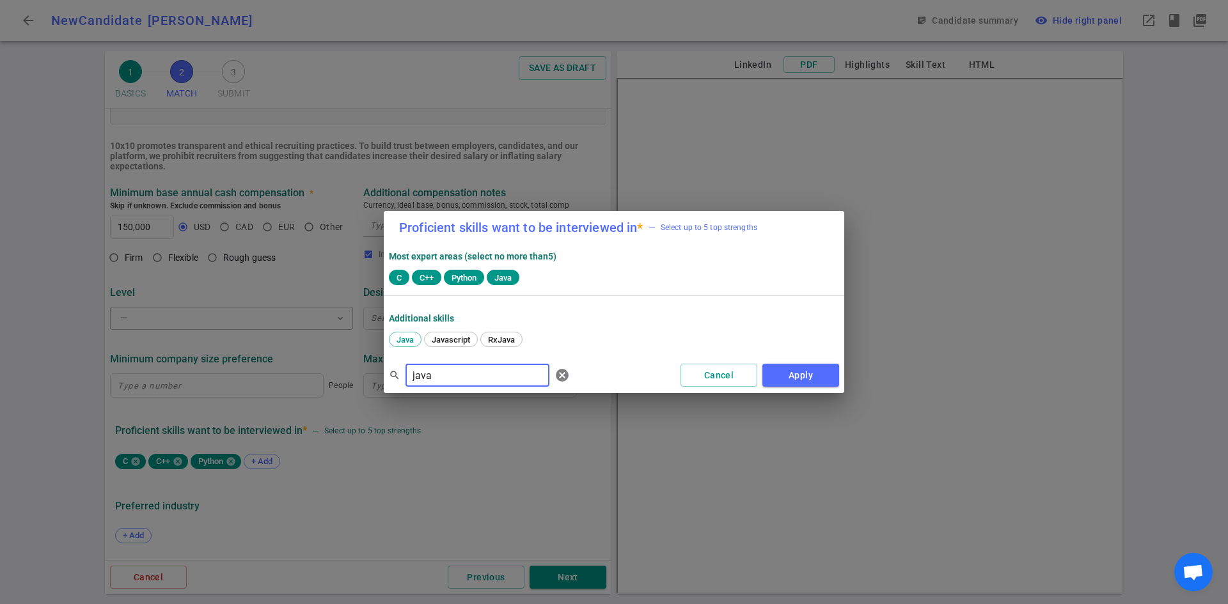
click at [378, 385] on div "Proficient skills want to be interviewed in * — Select up to 5 top strengths Mo…" at bounding box center [614, 302] width 1228 height 604
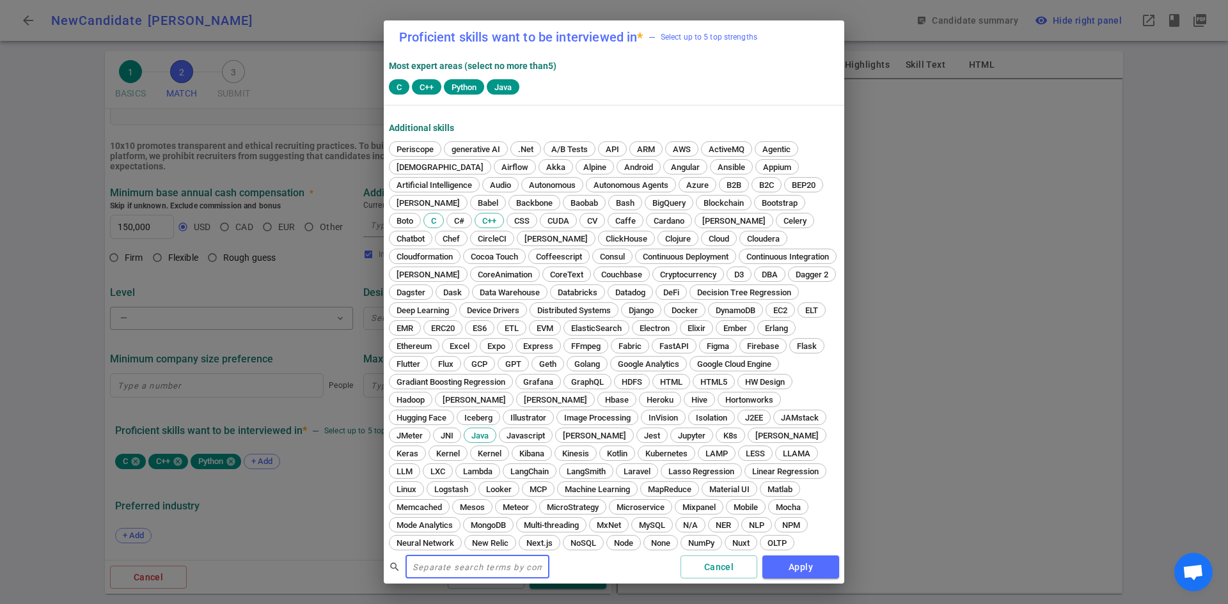
click at [467, 565] on input "text" at bounding box center [477, 567] width 144 height 20
click at [467, 566] on input "text" at bounding box center [477, 567] width 144 height 20
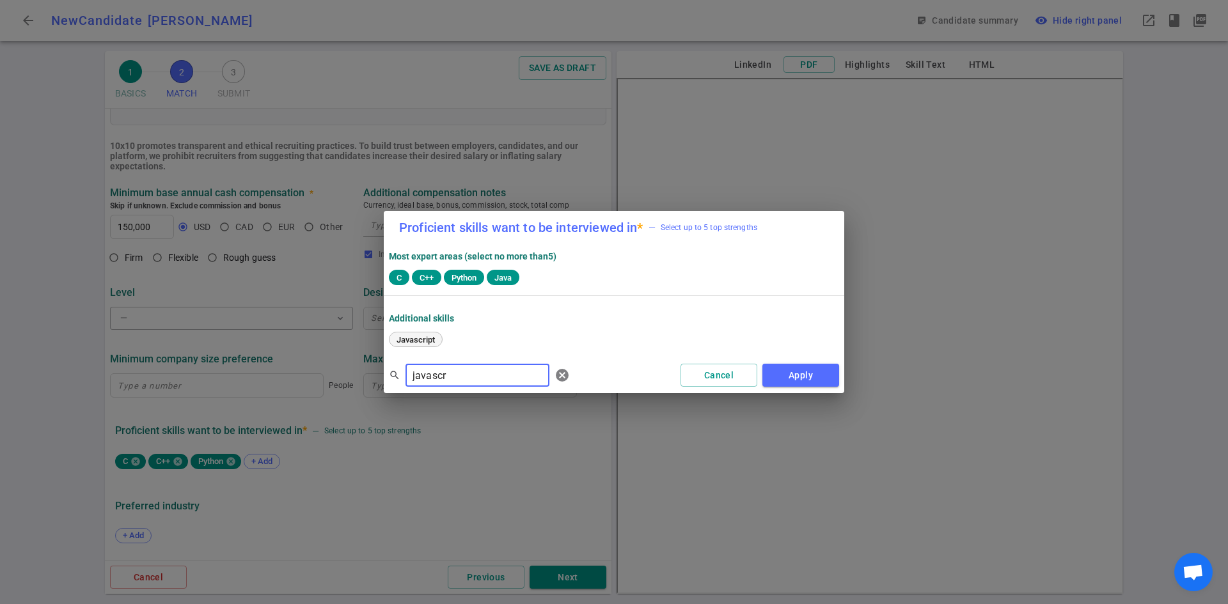
type input "javascr"
click at [419, 336] on span "Javascript" at bounding box center [415, 340] width 47 height 10
click at [806, 371] on button "Apply" at bounding box center [800, 376] width 77 height 24
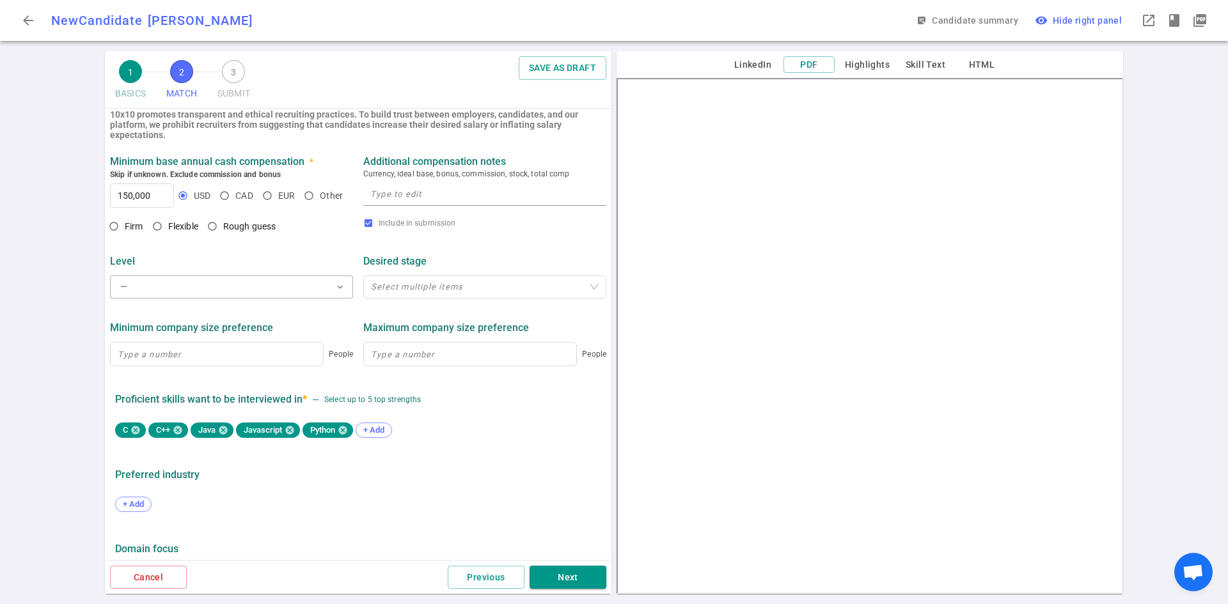
scroll to position [459, 0]
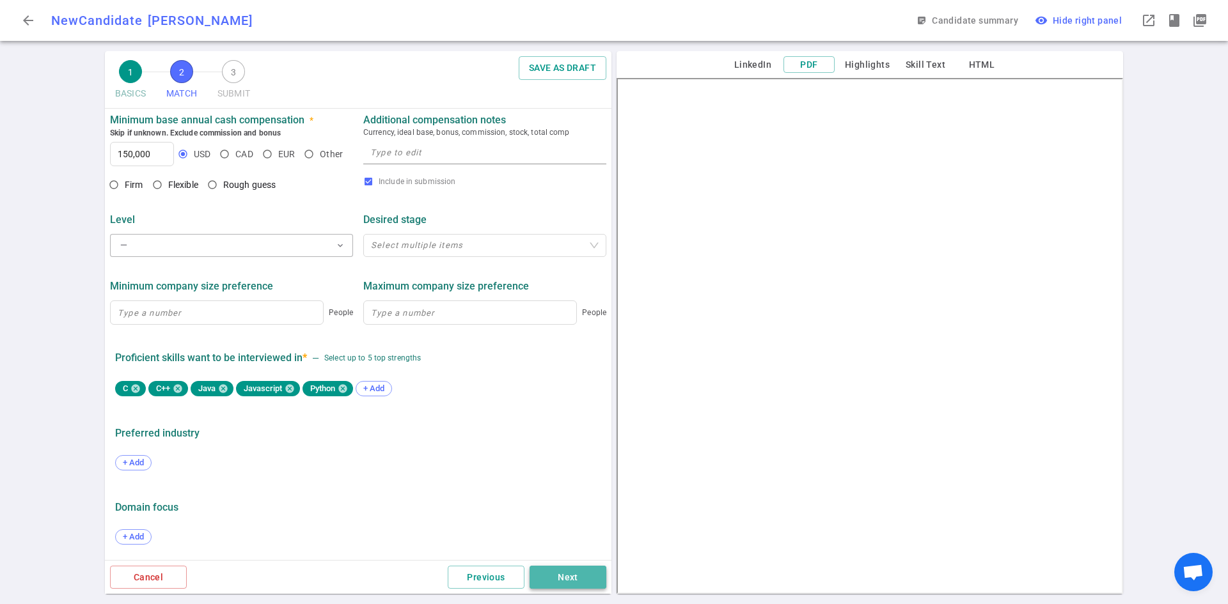
click at [575, 582] on button "Next" at bounding box center [567, 578] width 77 height 24
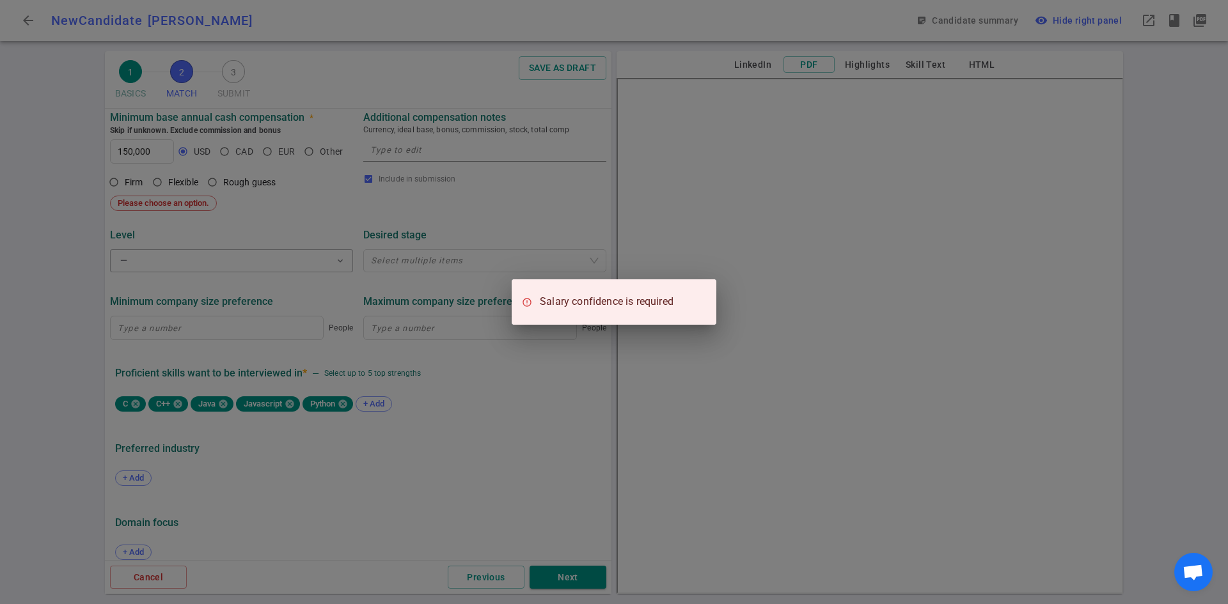
click at [536, 441] on div "Salary confidence is required" at bounding box center [614, 302] width 1228 height 604
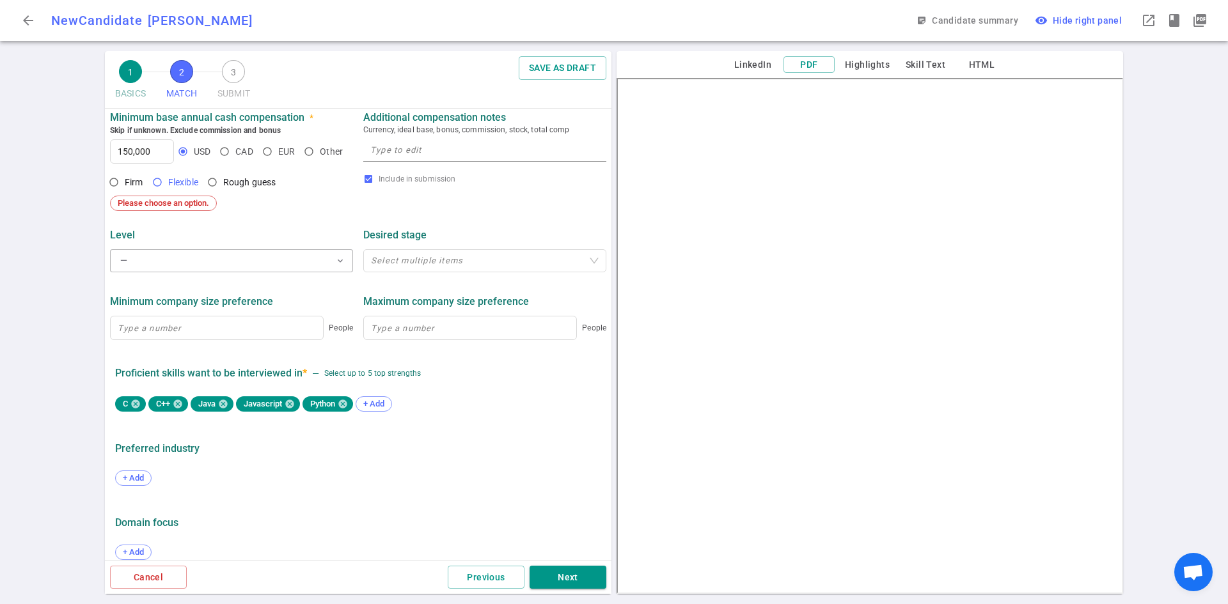
drag, startPoint x: 173, startPoint y: 179, endPoint x: 375, endPoint y: 274, distance: 223.1
click at [173, 178] on span "Flexible" at bounding box center [185, 182] width 35 height 13
click at [168, 178] on input "Flexible" at bounding box center [157, 182] width 22 height 22
radio input "true"
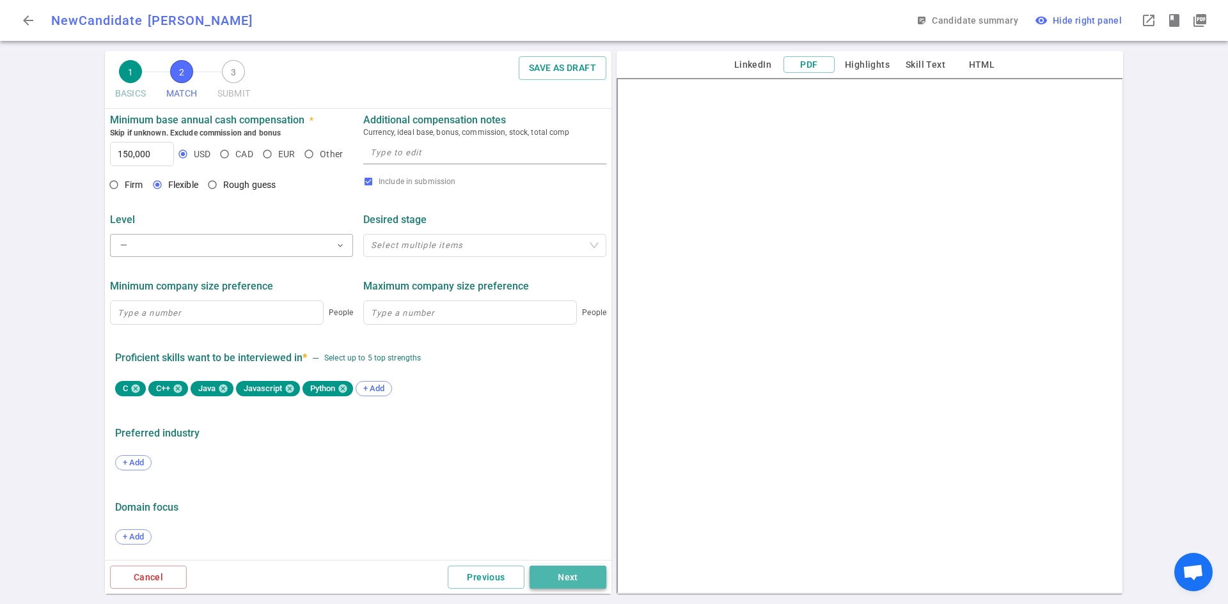
click at [590, 574] on button "Next" at bounding box center [567, 578] width 77 height 24
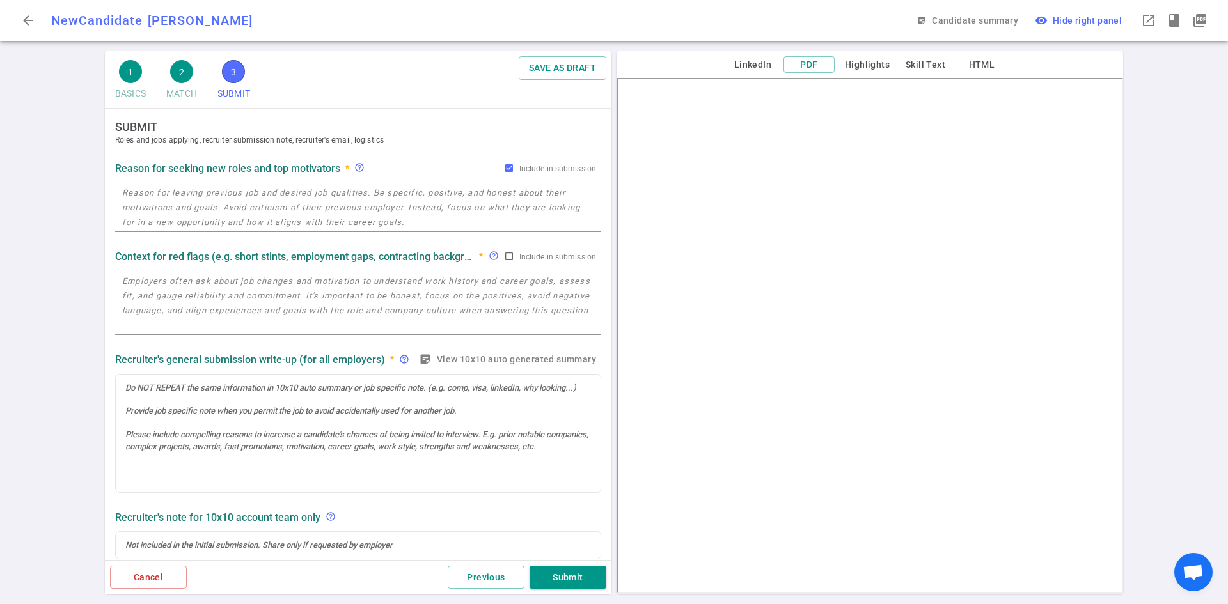
scroll to position [0, 0]
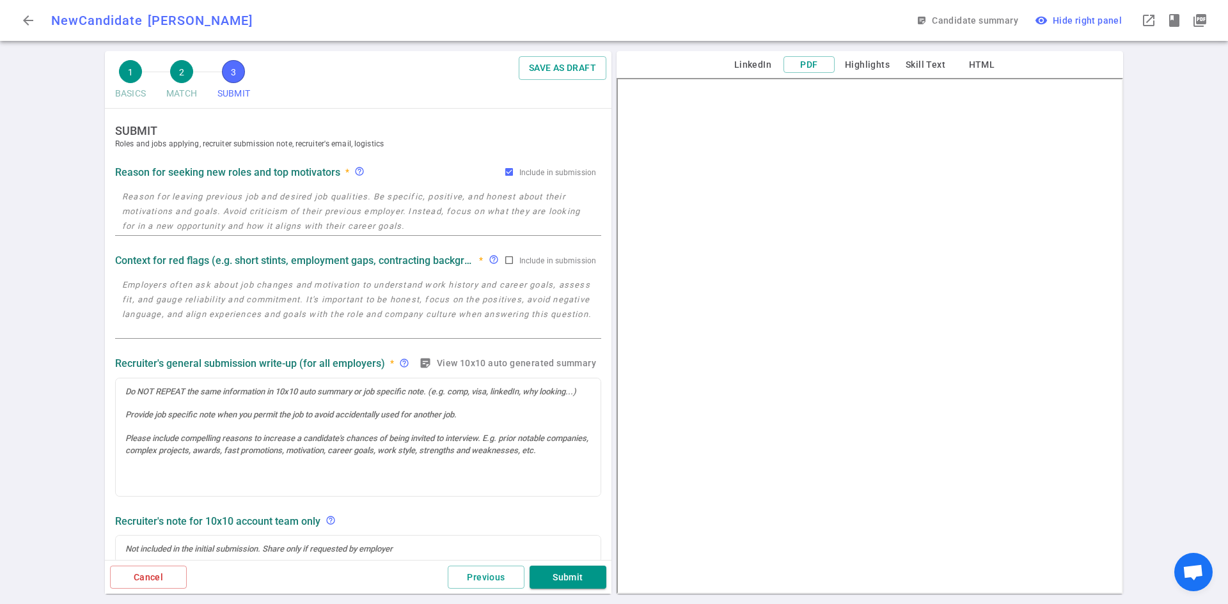
click at [313, 224] on textarea at bounding box center [358, 211] width 472 height 44
click at [272, 202] on textarea "To enrich screen reader interactions, please activate Accessibility in Grammarl…" at bounding box center [358, 211] width 472 height 44
click at [235, 202] on textarea "To enrich screen reader interactions, please activate Accessibility in Grammarl…" at bounding box center [358, 211] width 472 height 44
click at [219, 202] on textarea "To enrich screen reader interactions, please activate Accessibility in Grammarl…" at bounding box center [358, 211] width 472 height 44
paste textarea "[PERSON_NAME]'s top motivating factors are the team and people he works with. H…"
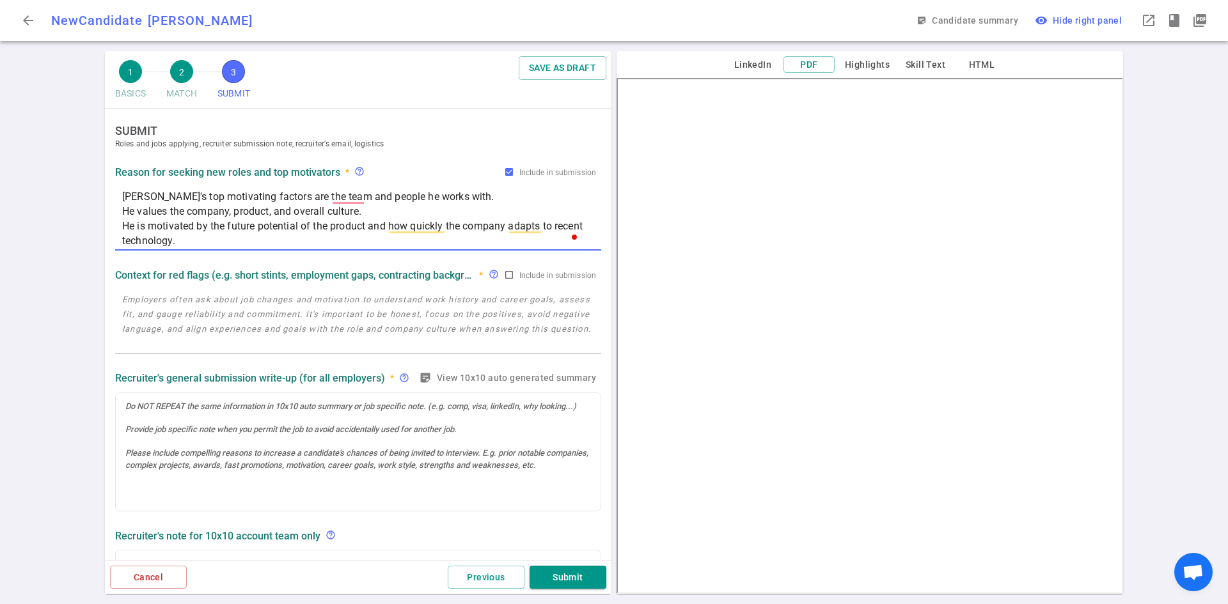
click at [441, 199] on textarea "[PERSON_NAME]'s top motivating factors are the team and people he works with. H…" at bounding box center [358, 218] width 472 height 59
type textarea "[PERSON_NAME]'s top motivating factors are the team and the people he works wit…"
click at [187, 293] on textarea at bounding box center [358, 321] width 472 height 59
click at [191, 312] on textarea "To enrich screen reader interactions, please activate Accessibility in Grammarl…" at bounding box center [358, 321] width 472 height 59
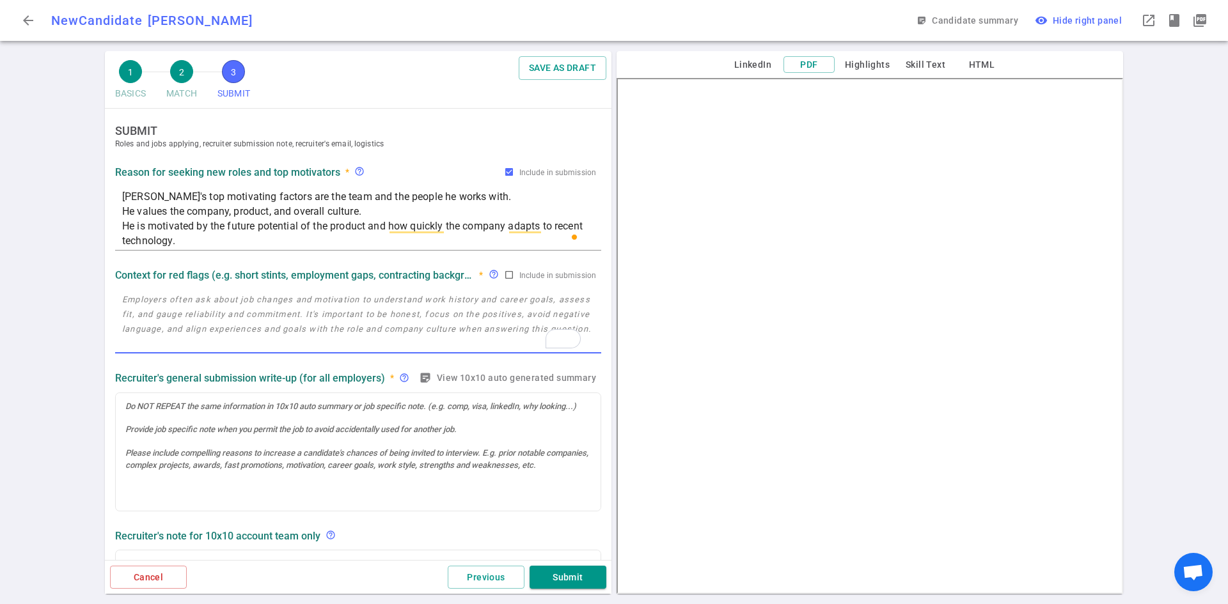
click at [272, 308] on textarea "To enrich screen reader interactions, please activate Accessibility in Grammarl…" at bounding box center [358, 321] width 472 height 59
paste textarea "[PERSON_NAME]'s role at Adobe was shorter because he came there for his master'…"
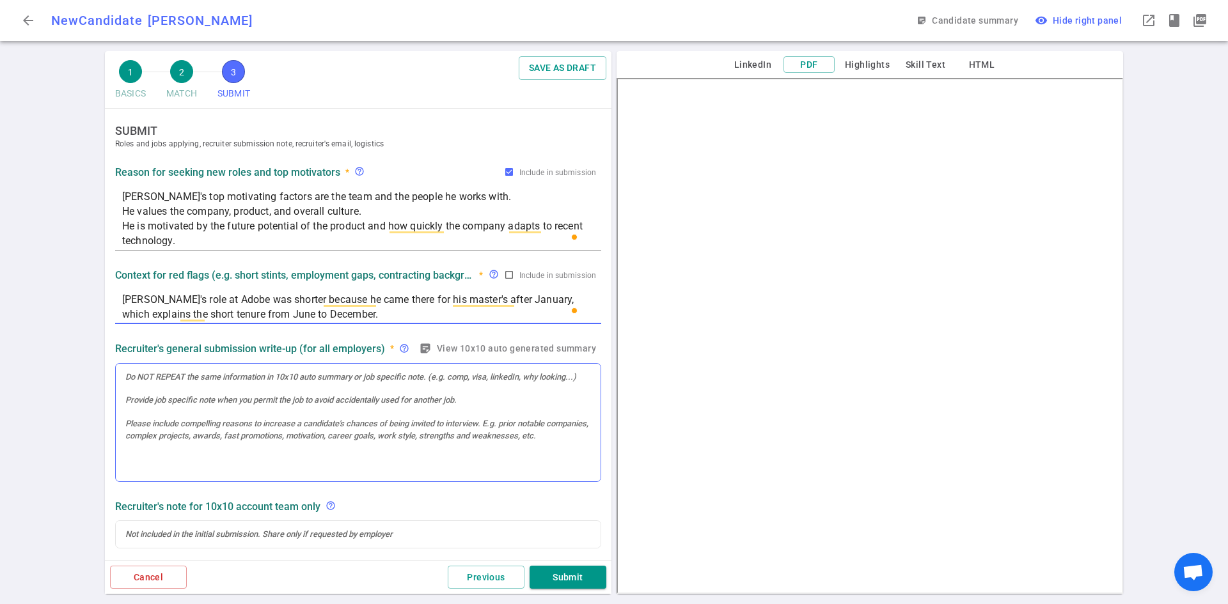
type textarea "[PERSON_NAME]'s role at Adobe was shorter because he came there for his master'…"
click at [370, 384] on div at bounding box center [358, 423] width 485 height 118
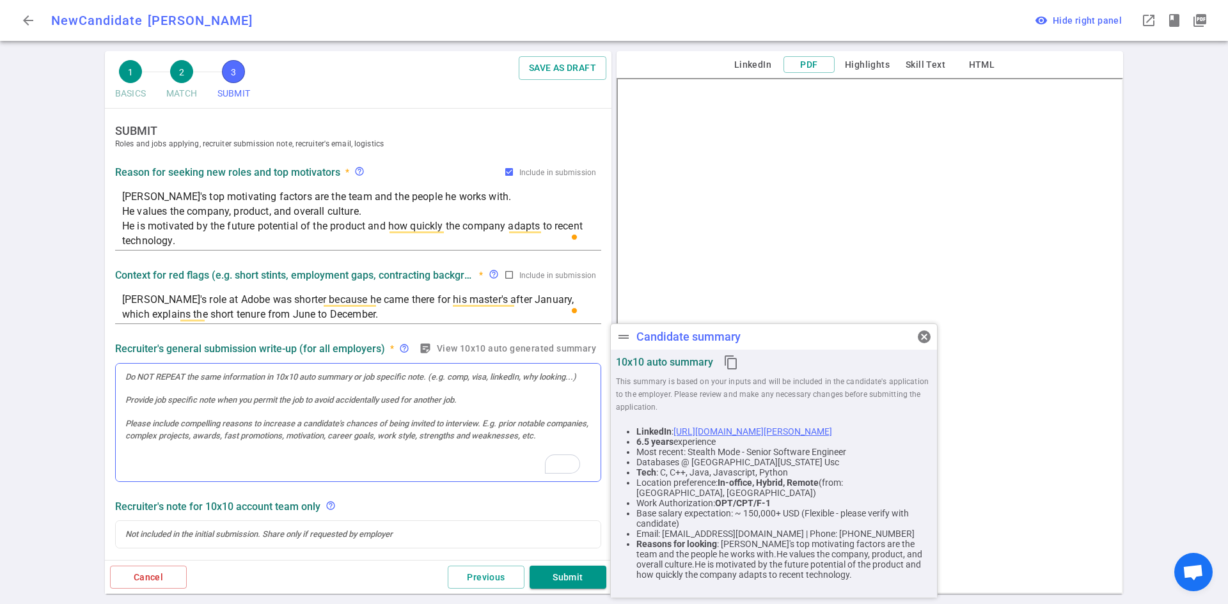
click at [271, 389] on div at bounding box center [358, 423] width 486 height 120
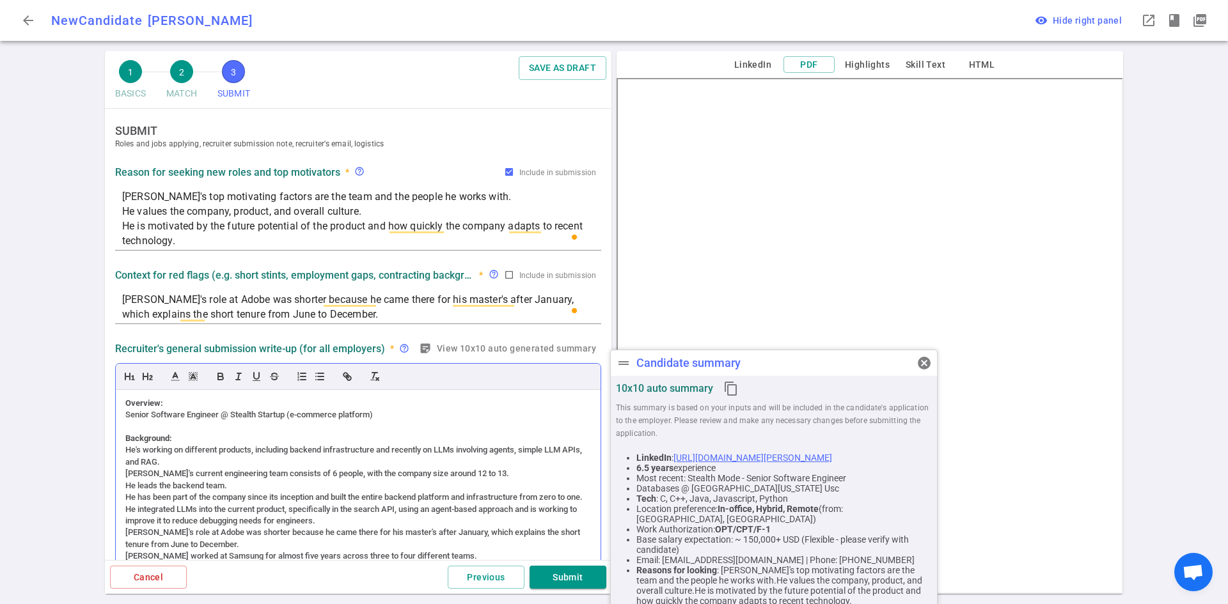
scroll to position [545, 0]
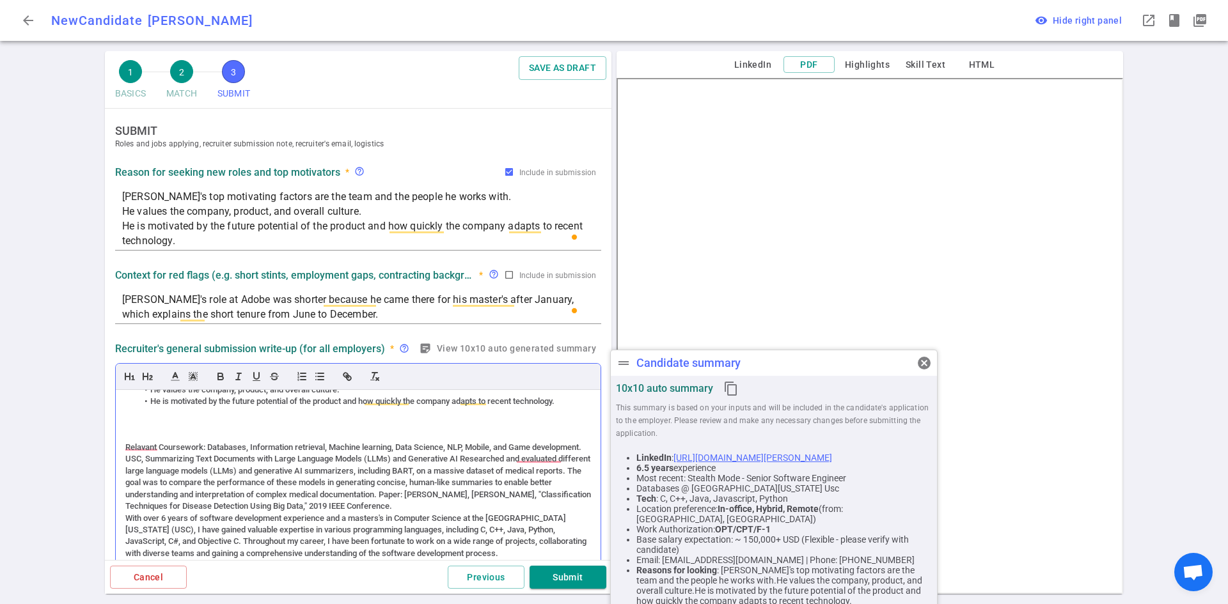
click at [168, 444] on div "Relavant Coursework: Databases, Information retrieval, Machine learning, Data S…" at bounding box center [357, 477] width 465 height 71
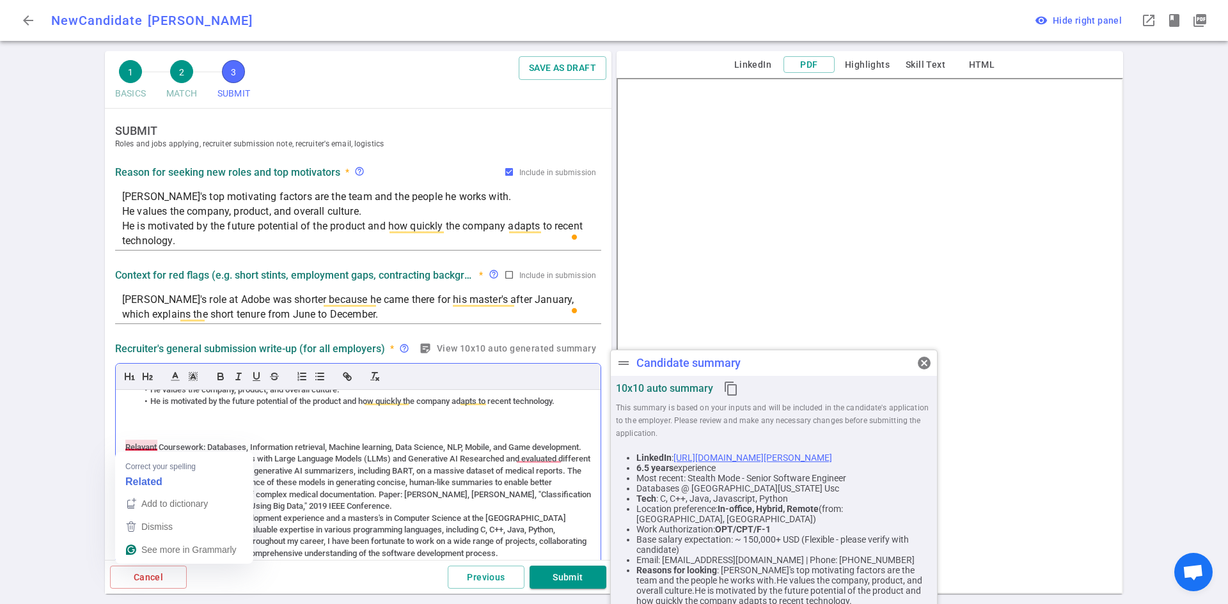
click at [141, 443] on div "Relavant Coursework: Databases, Information retrieval, Machine learning, Data S…" at bounding box center [357, 477] width 465 height 71
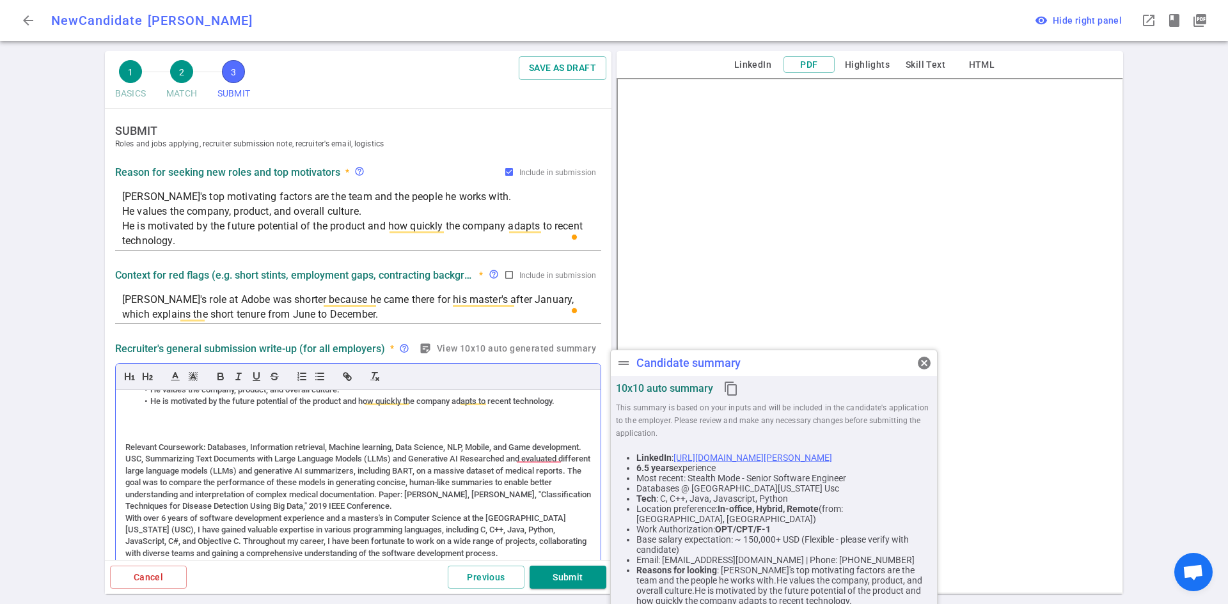
scroll to position [0, 0]
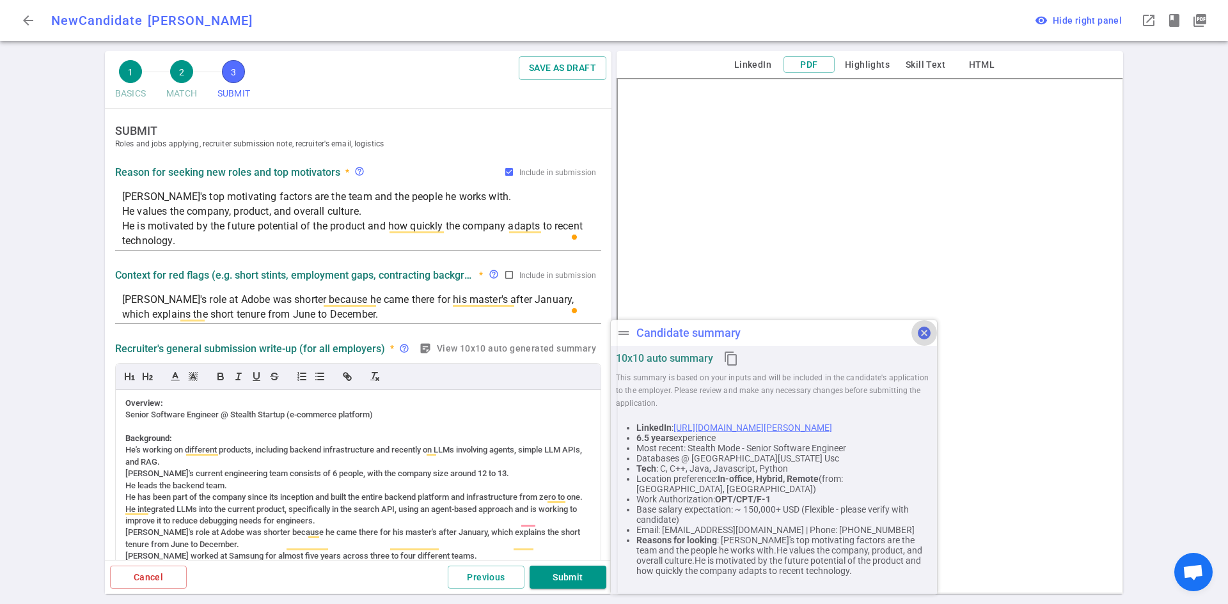
click at [923, 369] on div "drag_handle Candidate summary cancel 10x10 auto summary content_copy This summa…" at bounding box center [773, 457] width 327 height 275
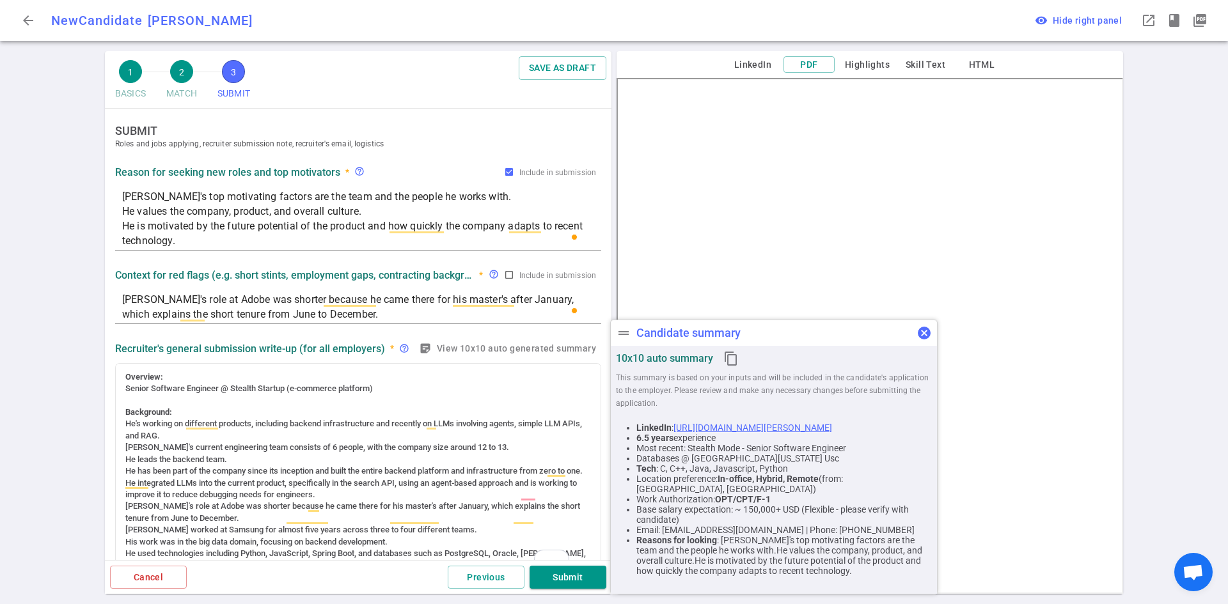
click at [927, 336] on span "cancel" at bounding box center [923, 332] width 15 height 15
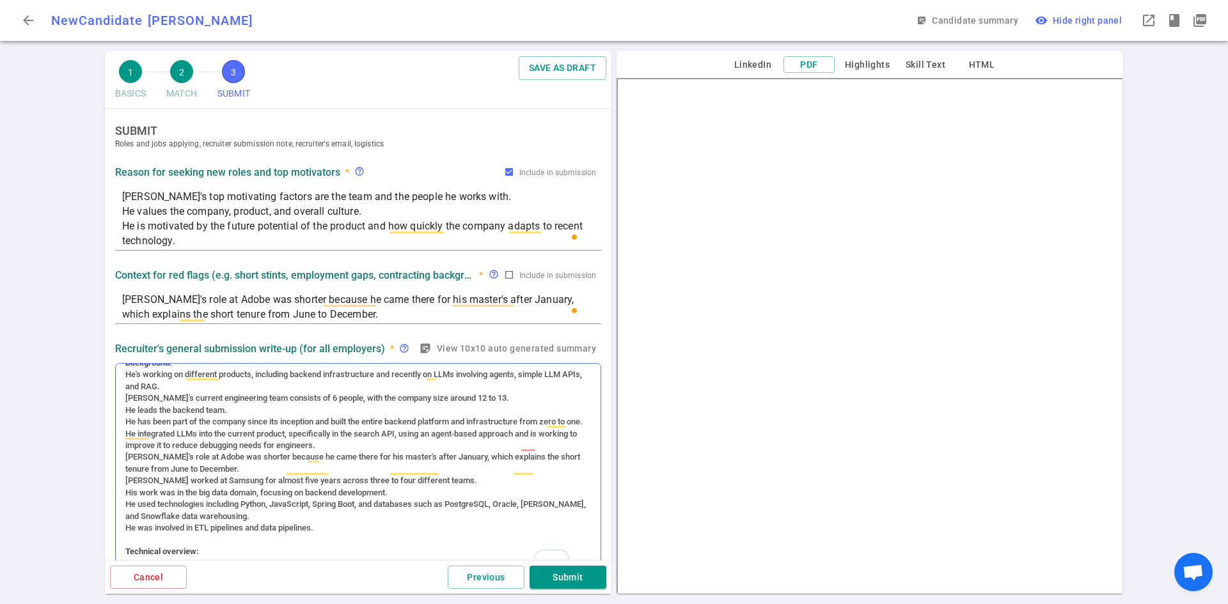
scroll to position [64, 0]
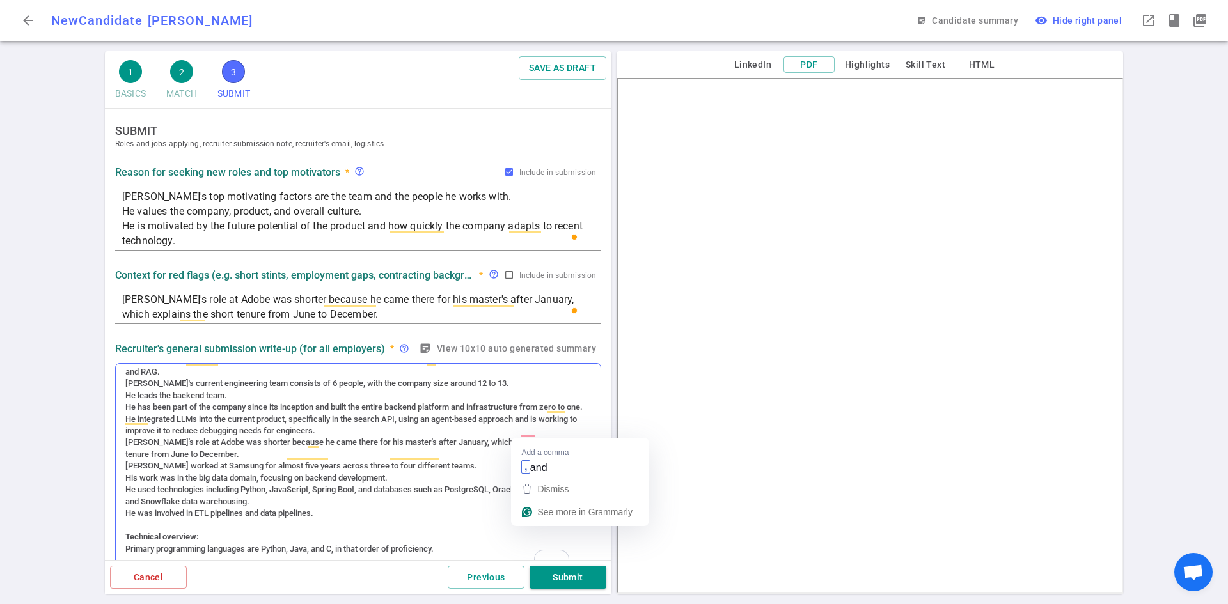
click at [519, 430] on div "Overview: Senior Software Engineer @ Stealth Startup (e-commerce platform) Back…" at bounding box center [358, 470] width 485 height 213
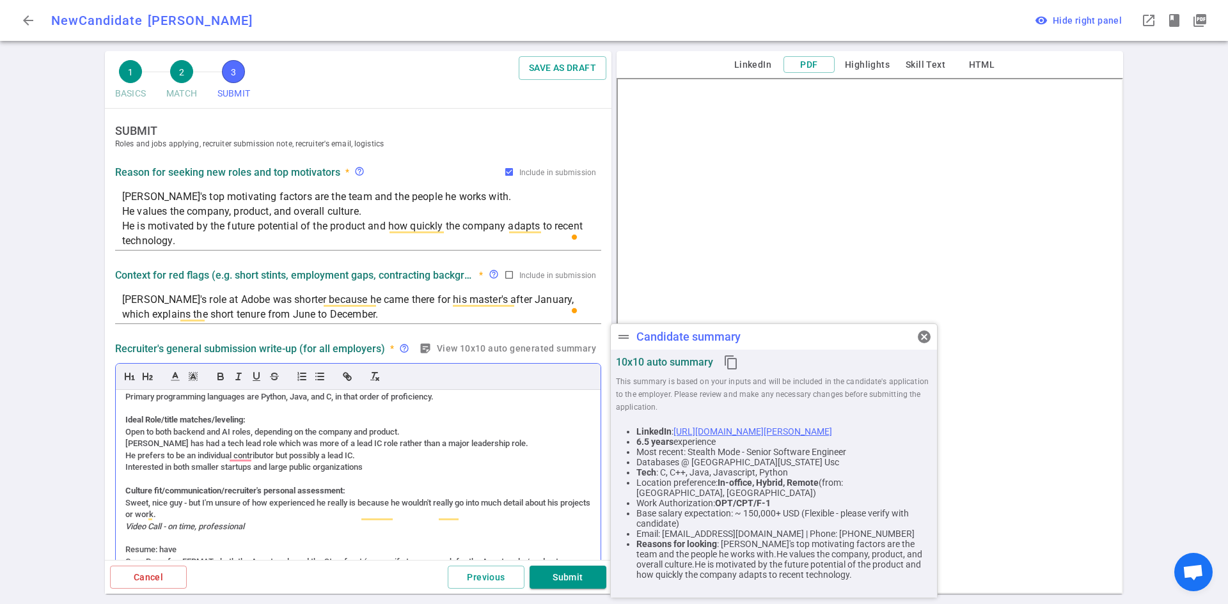
scroll to position [256, 0]
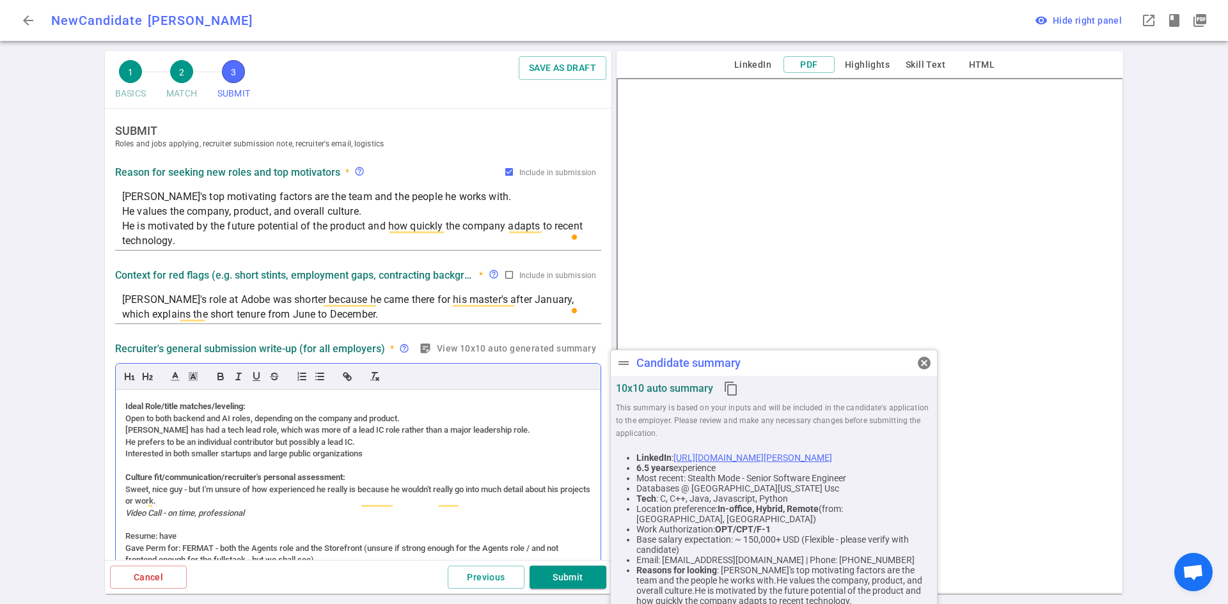
drag, startPoint x: 278, startPoint y: 457, endPoint x: 282, endPoint y: 423, distance: 33.5
click at [278, 448] on div "He prefers to be an individual contributor but possibly a lead IC." at bounding box center [357, 443] width 465 height 12
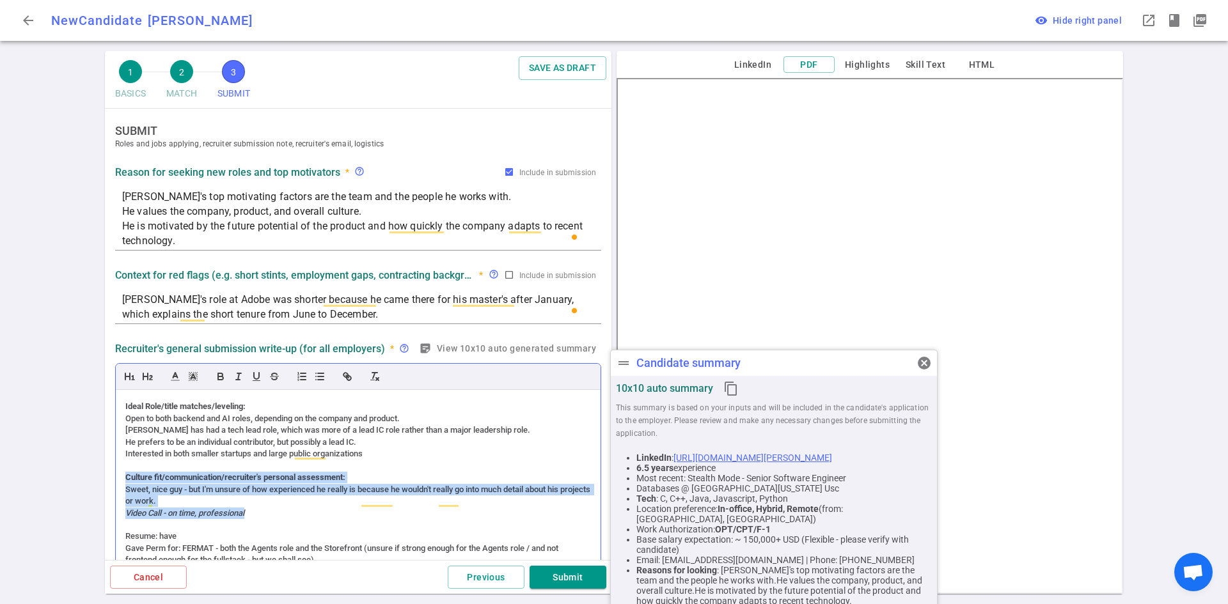
drag, startPoint x: 265, startPoint y: 529, endPoint x: 126, endPoint y: 485, distance: 146.0
click at [126, 485] on div "Overview: Senior Software Engineer @ Stealth Startup (e-commerce platform) Back…" at bounding box center [358, 496] width 485 height 213
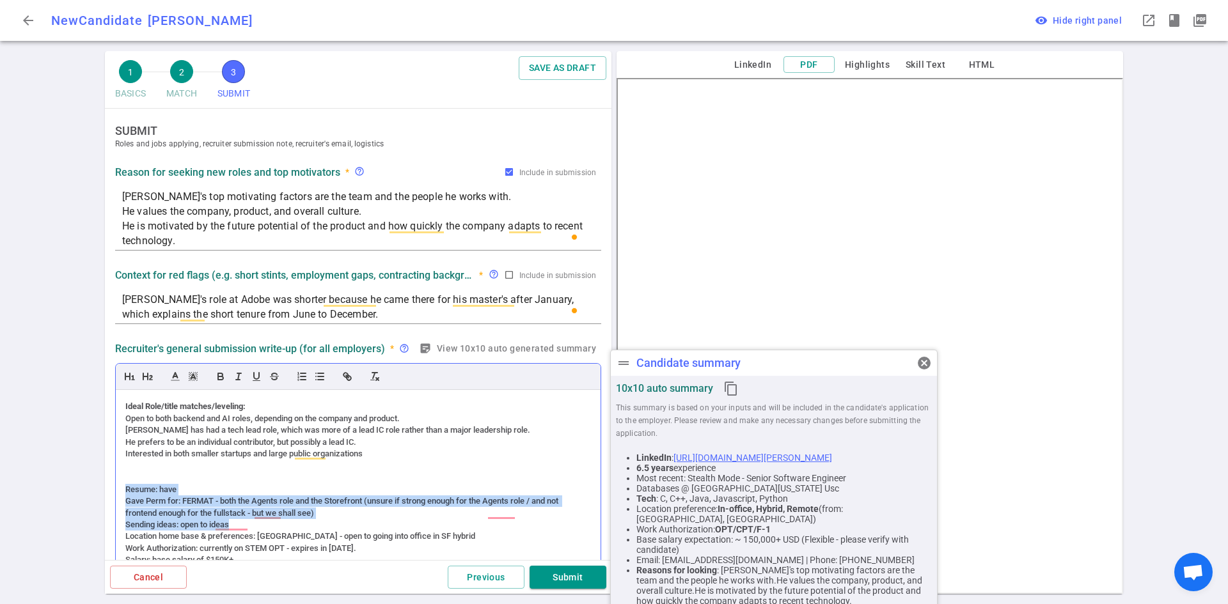
drag, startPoint x: 241, startPoint y: 537, endPoint x: 127, endPoint y: 504, distance: 118.4
click at [127, 504] on div "Overview: Senior Software Engineer @ Stealth Startup (e-commerce platform) Back…" at bounding box center [358, 496] width 485 height 213
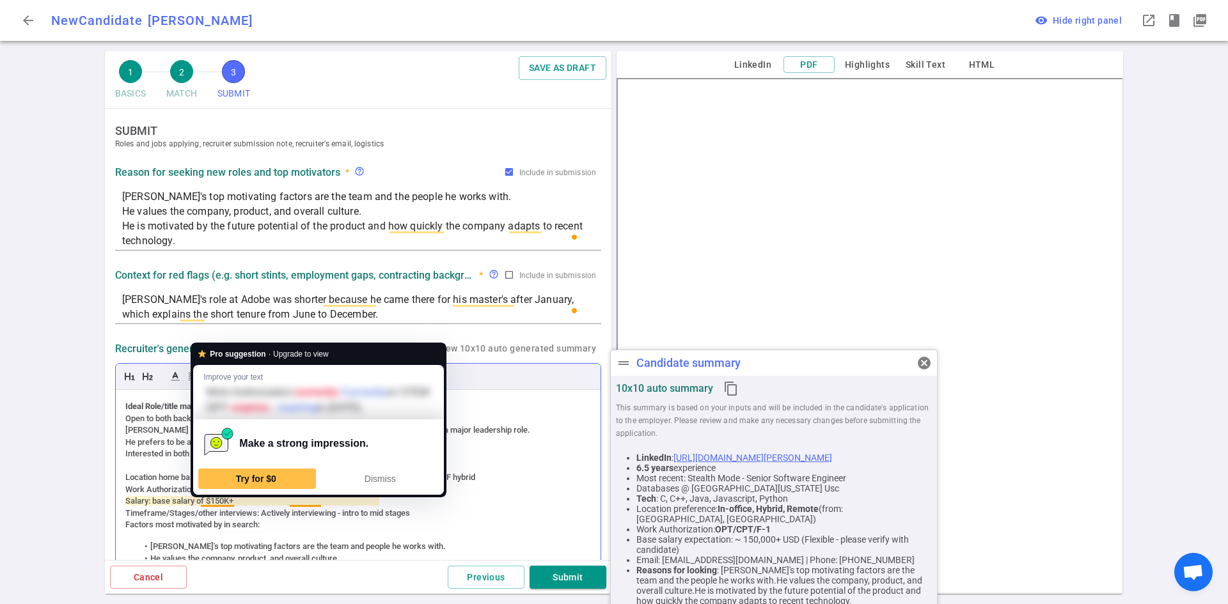
click at [205, 496] on div "Work Authorization: currently on STEM OPT - expires in [DATE]." at bounding box center [357, 490] width 465 height 12
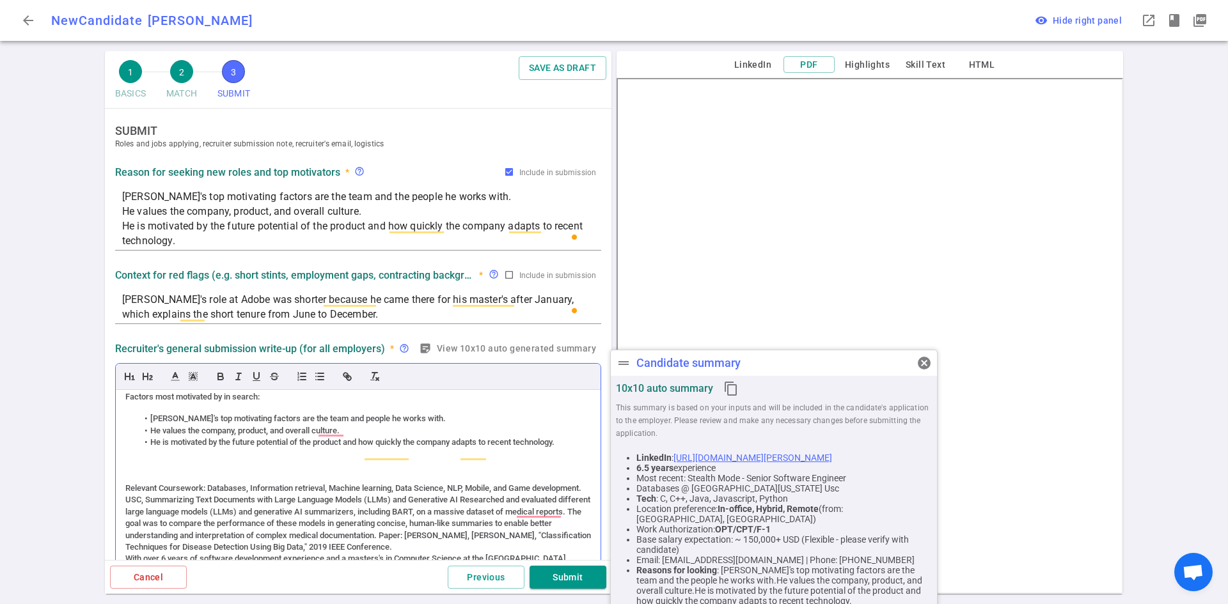
scroll to position [384, 0]
drag, startPoint x: 187, startPoint y: 426, endPoint x: 184, endPoint y: 421, distance: 6.6
click at [184, 421] on div "Overview: Senior Software Engineer @ Stealth Startup (e-commerce platform) Back…" at bounding box center [358, 496] width 485 height 213
click at [184, 416] on div "Overview: Senior Software Engineer @ Stealth Startup (e-commerce platform) Back…" at bounding box center [358, 496] width 485 height 213
click at [185, 418] on div "Overview: Senior Software Engineer @ Stealth Startup (e-commerce platform) Back…" at bounding box center [358, 496] width 485 height 213
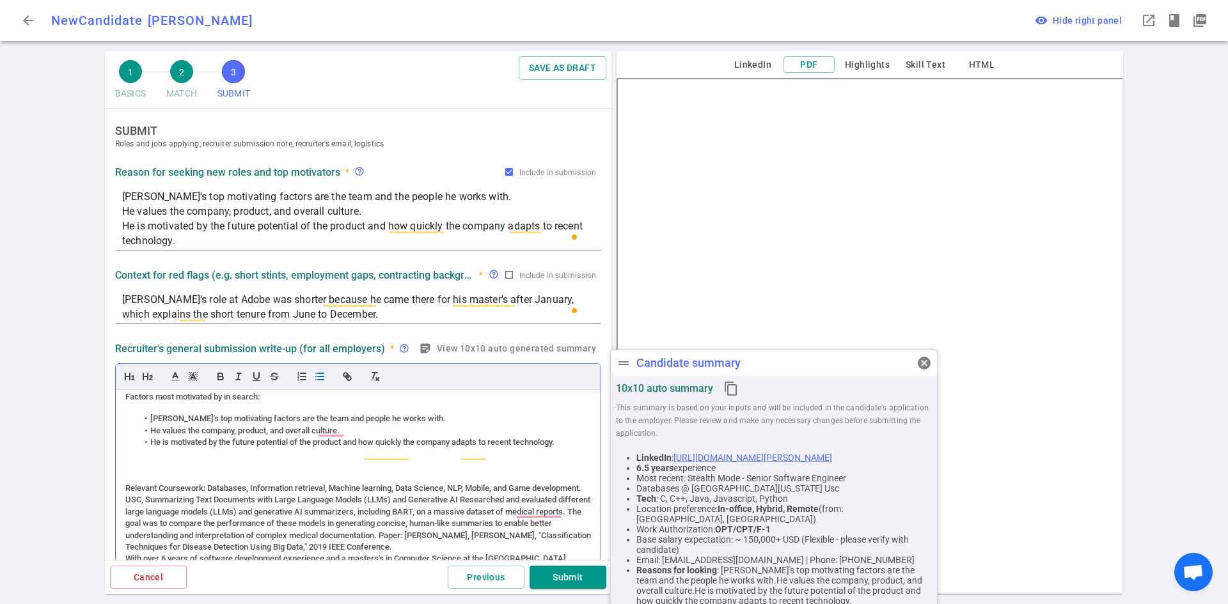
click at [148, 421] on div "Overview: Senior Software Engineer @ Stealth Startup (e-commerce platform) Back…" at bounding box center [358, 496] width 485 height 213
click at [145, 419] on div "Overview: Senior Software Engineer @ Stealth Startup (e-commerce platform) Back…" at bounding box center [358, 496] width 485 height 213
click at [231, 471] on div "To enrich screen reader interactions, please activate Accessibility in Grammarl…" at bounding box center [357, 465] width 465 height 12
click at [124, 426] on div "Overview: Senior Software Engineer @ Stealth Startup (e-commerce platform) Back…" at bounding box center [358, 496] width 485 height 213
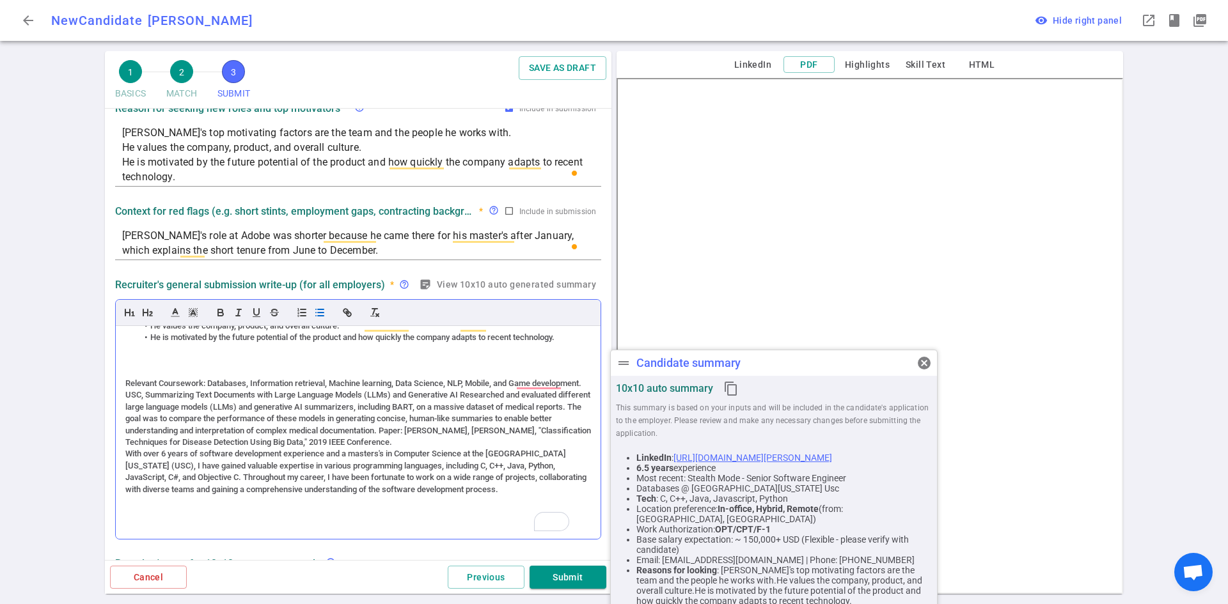
scroll to position [0, 0]
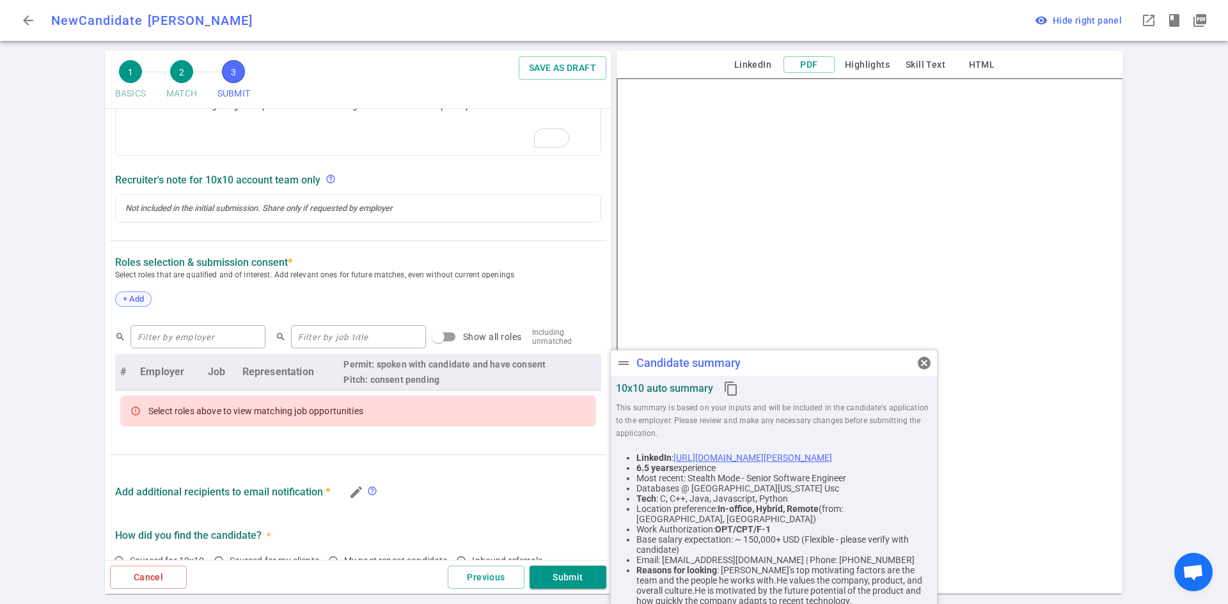
click at [141, 301] on span "+ Add" at bounding box center [133, 299] width 30 height 10
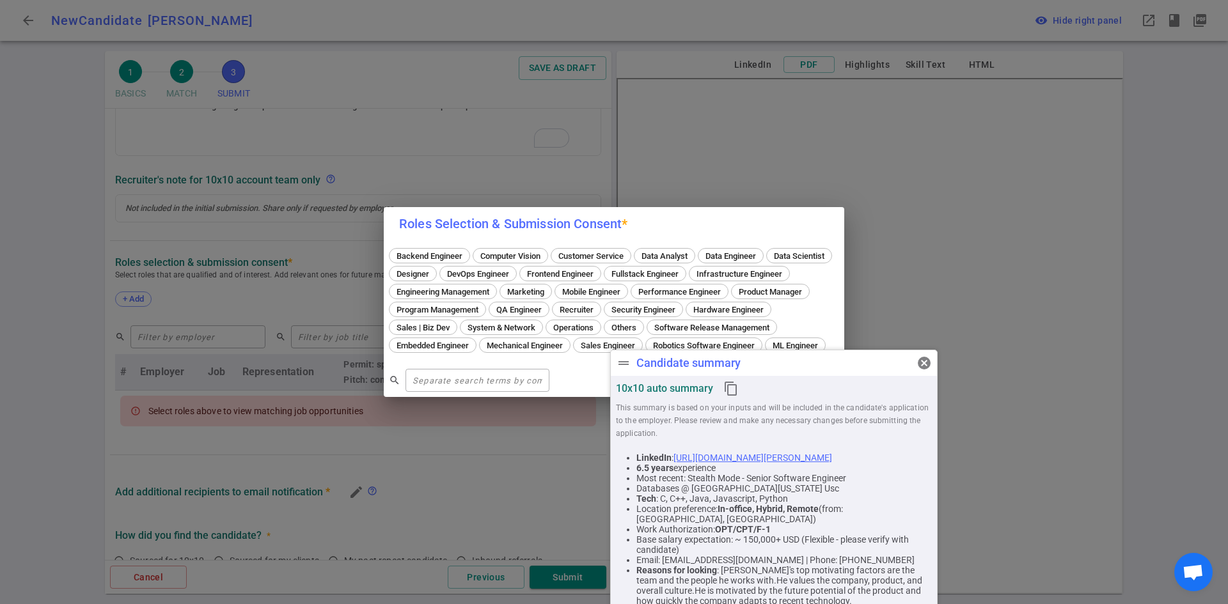
click at [436, 251] on span "Backend Engineer" at bounding box center [429, 256] width 75 height 10
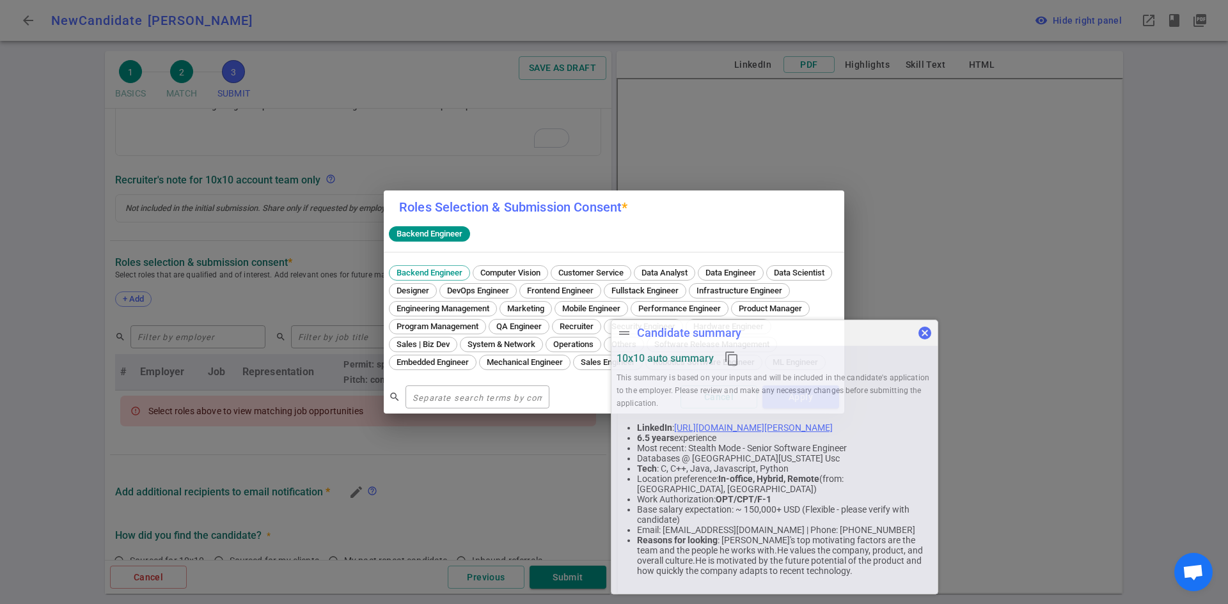
click at [927, 371] on div "drag_handle Candidate summary cancel 10x10 auto summary content_copy This summa…" at bounding box center [774, 457] width 327 height 275
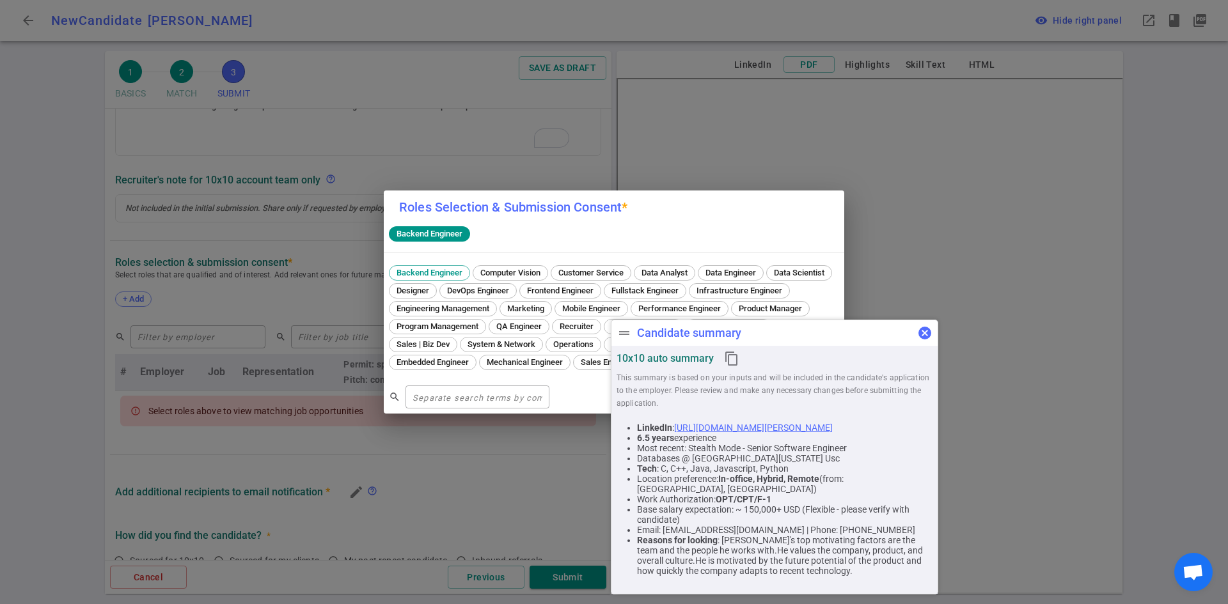
click at [926, 329] on span "cancel" at bounding box center [924, 332] width 15 height 15
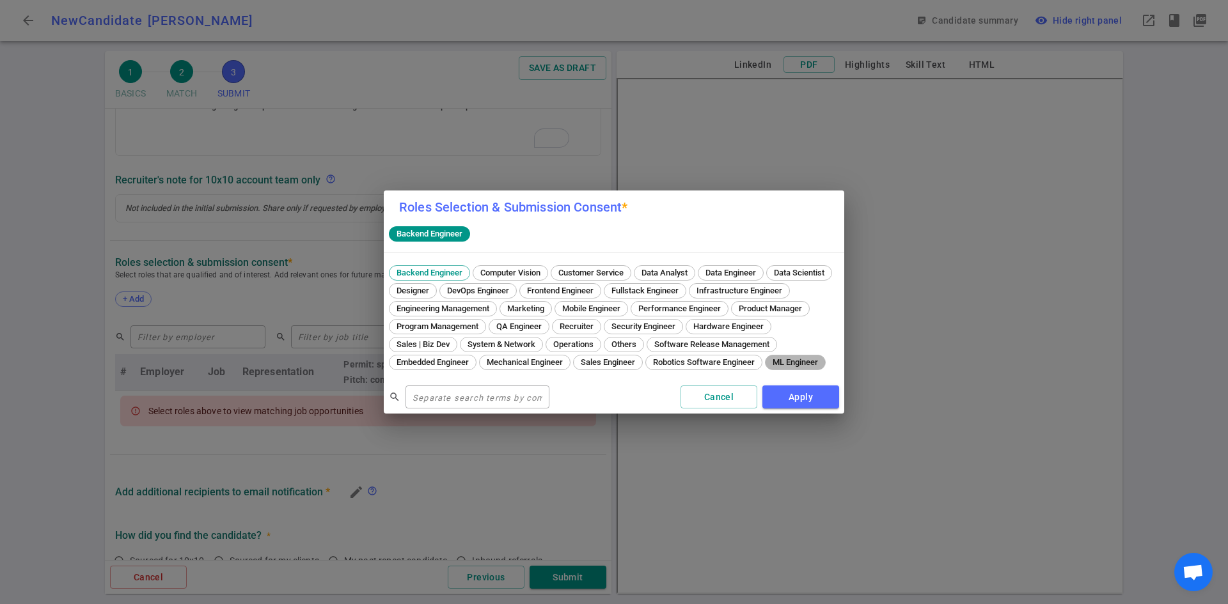
click at [765, 370] on div "ML Engineer" at bounding box center [795, 362] width 61 height 15
click at [435, 405] on input "text" at bounding box center [477, 397] width 144 height 20
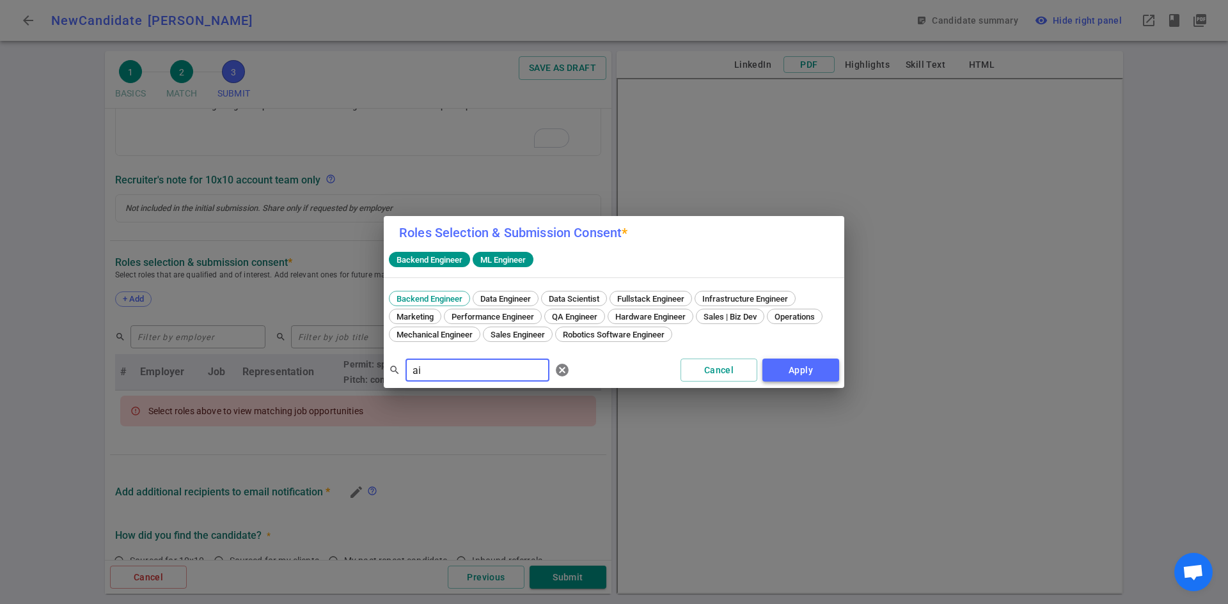
type input "ai"
click at [785, 366] on button "Apply" at bounding box center [800, 371] width 77 height 24
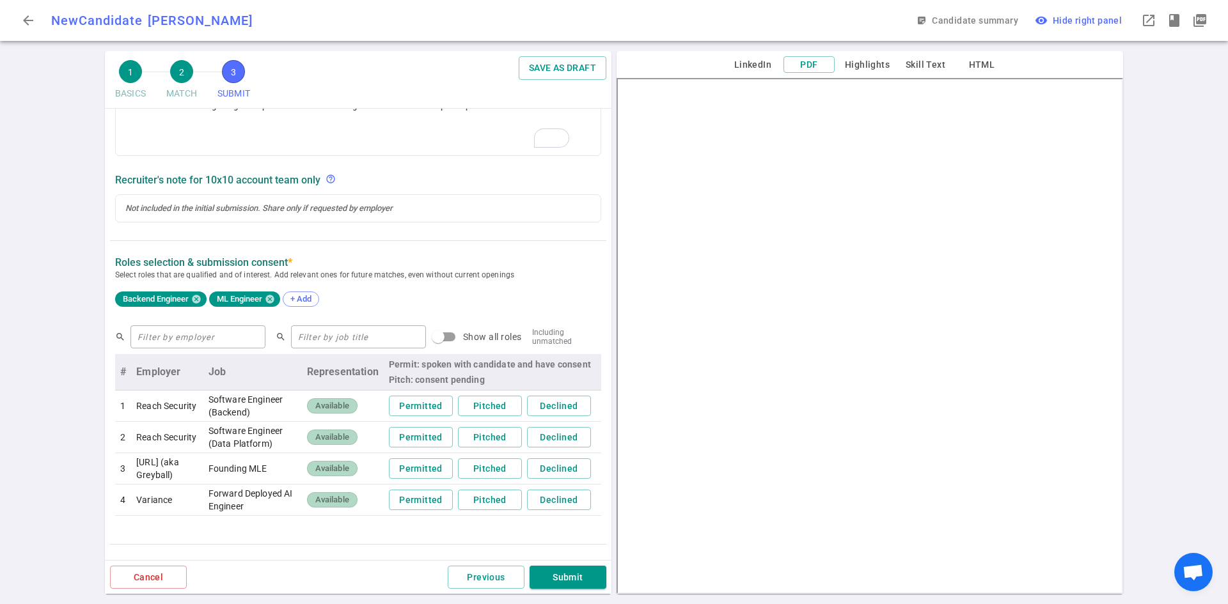
scroll to position [549, 0]
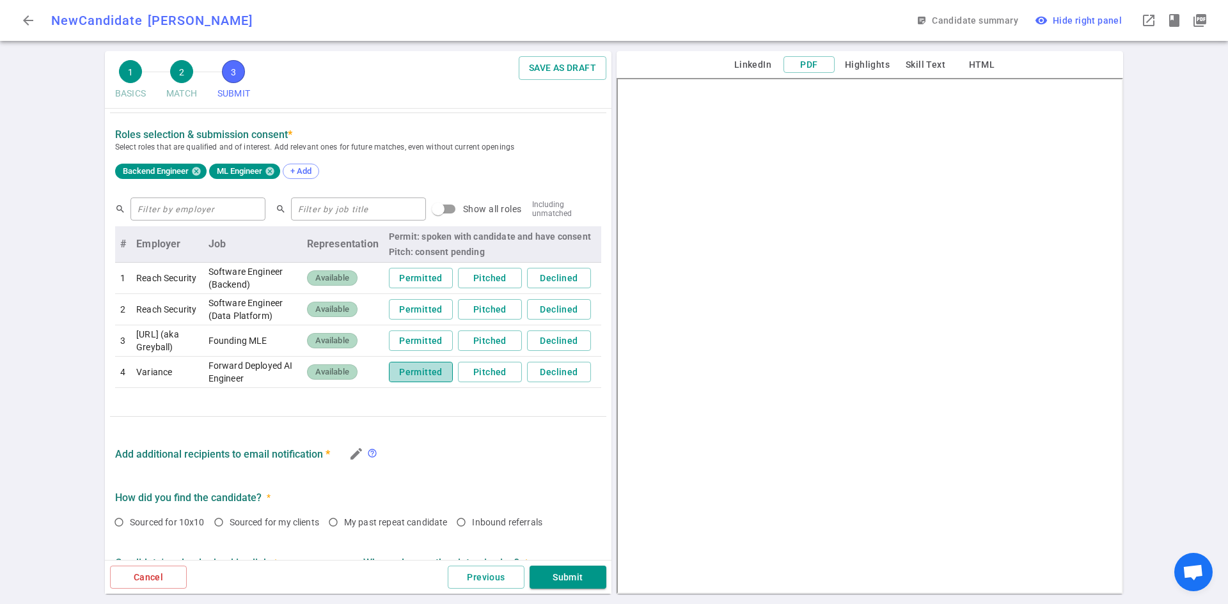
click at [425, 383] on button "Permitted" at bounding box center [421, 372] width 64 height 21
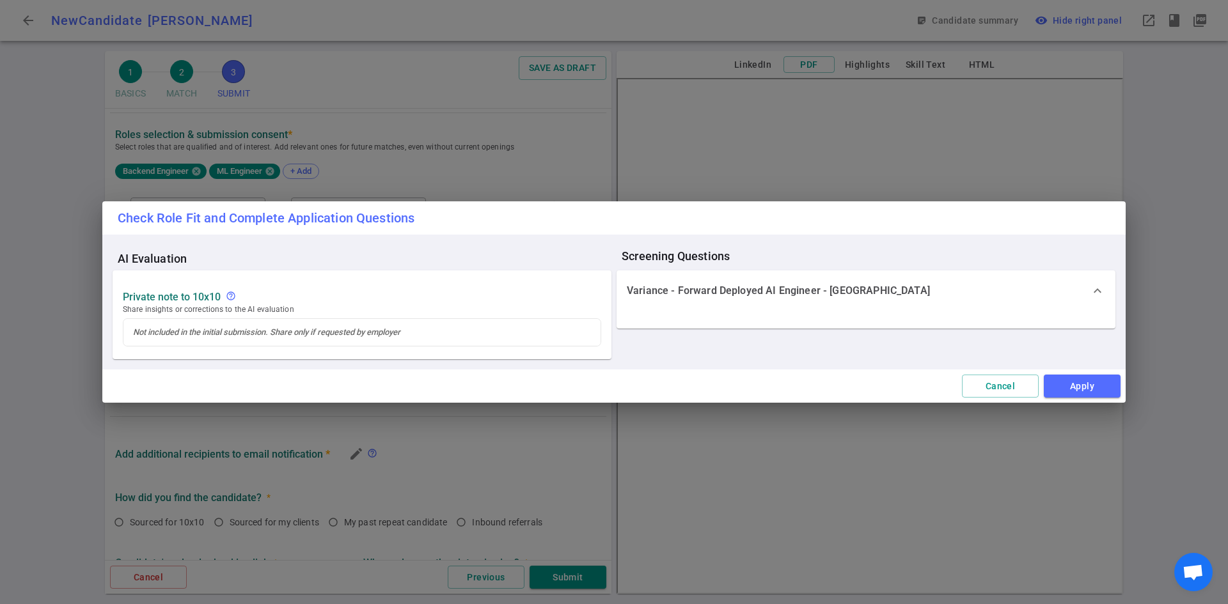
click at [834, 304] on div "Variance - Forward Deployed AI Engineer - San Francisco expand_more" at bounding box center [865, 290] width 499 height 41
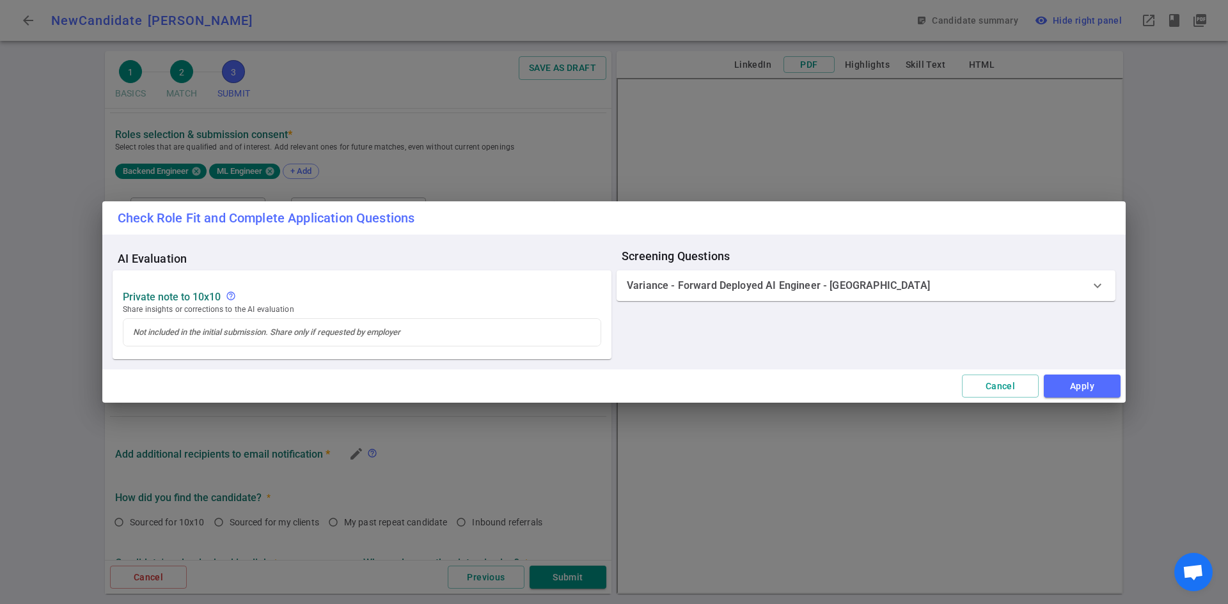
click at [905, 279] on div "Variance - Forward Deployed AI Engineer - [GEOGRAPHIC_DATA]" at bounding box center [858, 285] width 463 height 13
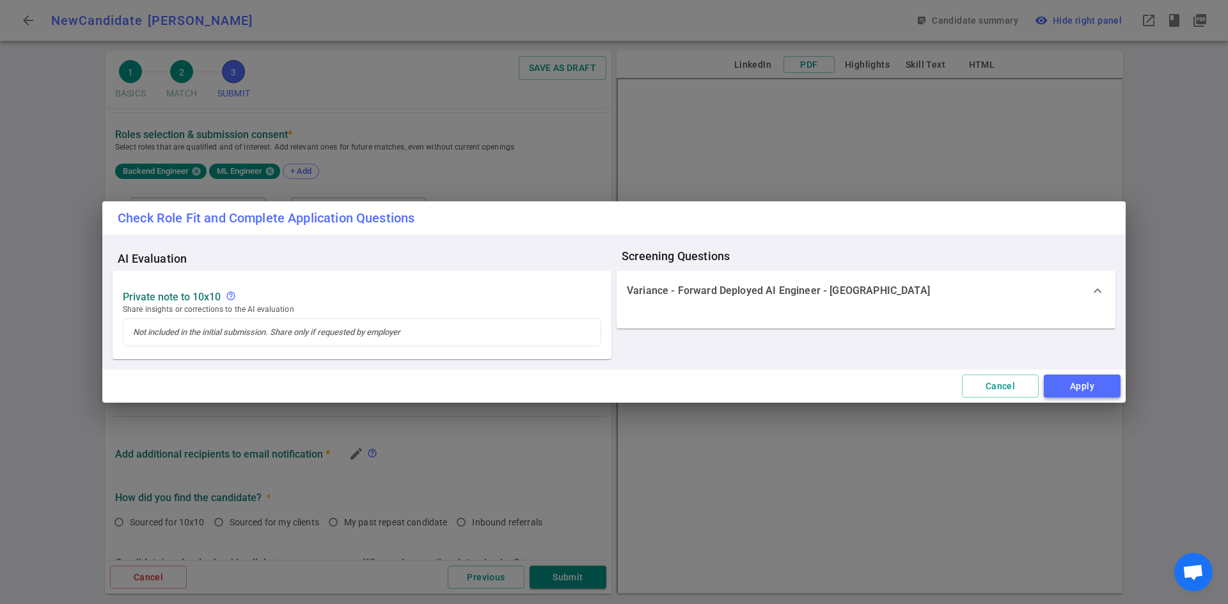
click at [1067, 383] on button "Apply" at bounding box center [1082, 387] width 77 height 24
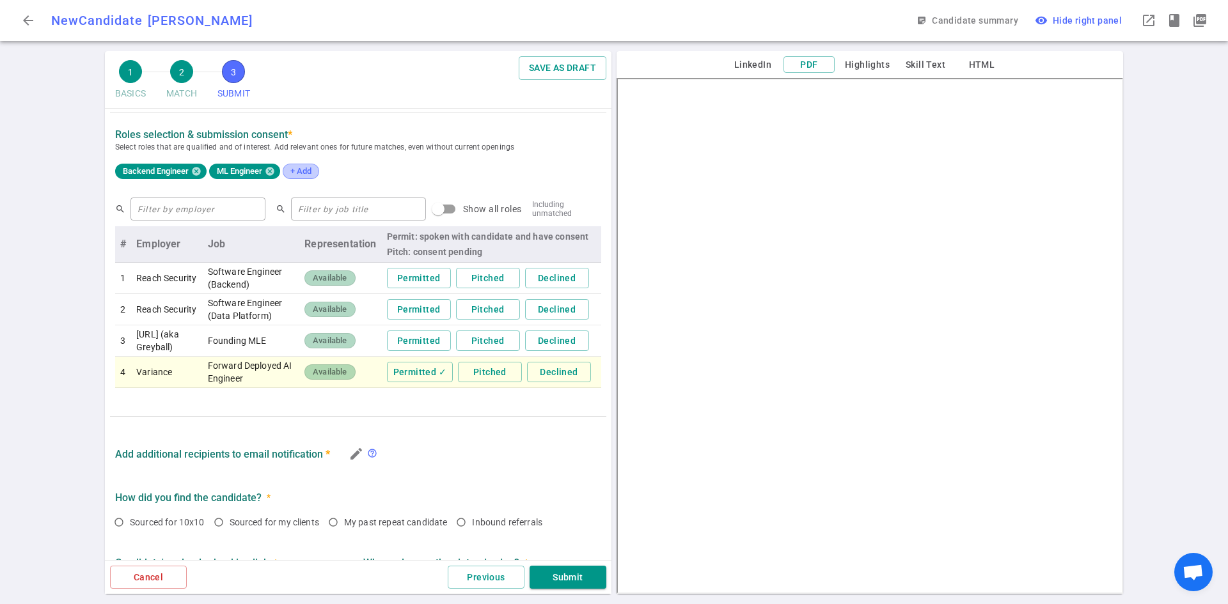
click at [318, 175] on div "+ Add" at bounding box center [301, 171] width 36 height 15
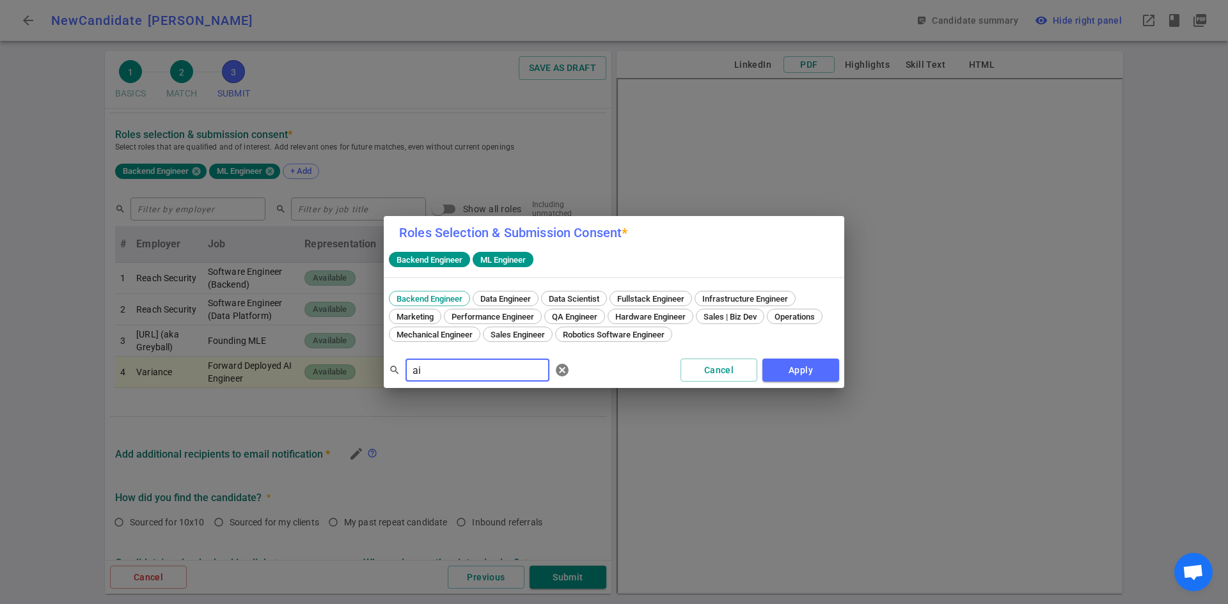
drag, startPoint x: 443, startPoint y: 370, endPoint x: 313, endPoint y: 341, distance: 133.0
click at [313, 341] on div "Roles Selection & Submission Consent * Backend Engineer ML Engineer Backend Eng…" at bounding box center [614, 302] width 1228 height 604
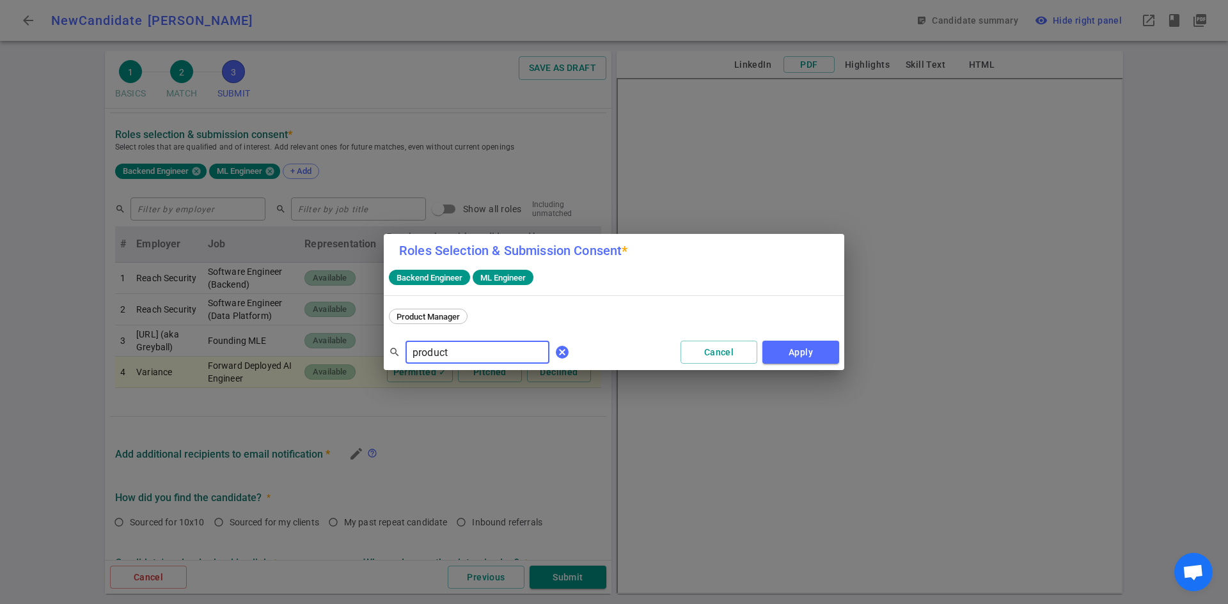
type input "product"
click at [554, 355] on span "cancel" at bounding box center [561, 352] width 15 height 15
